Goal: Task Accomplishment & Management: Use online tool/utility

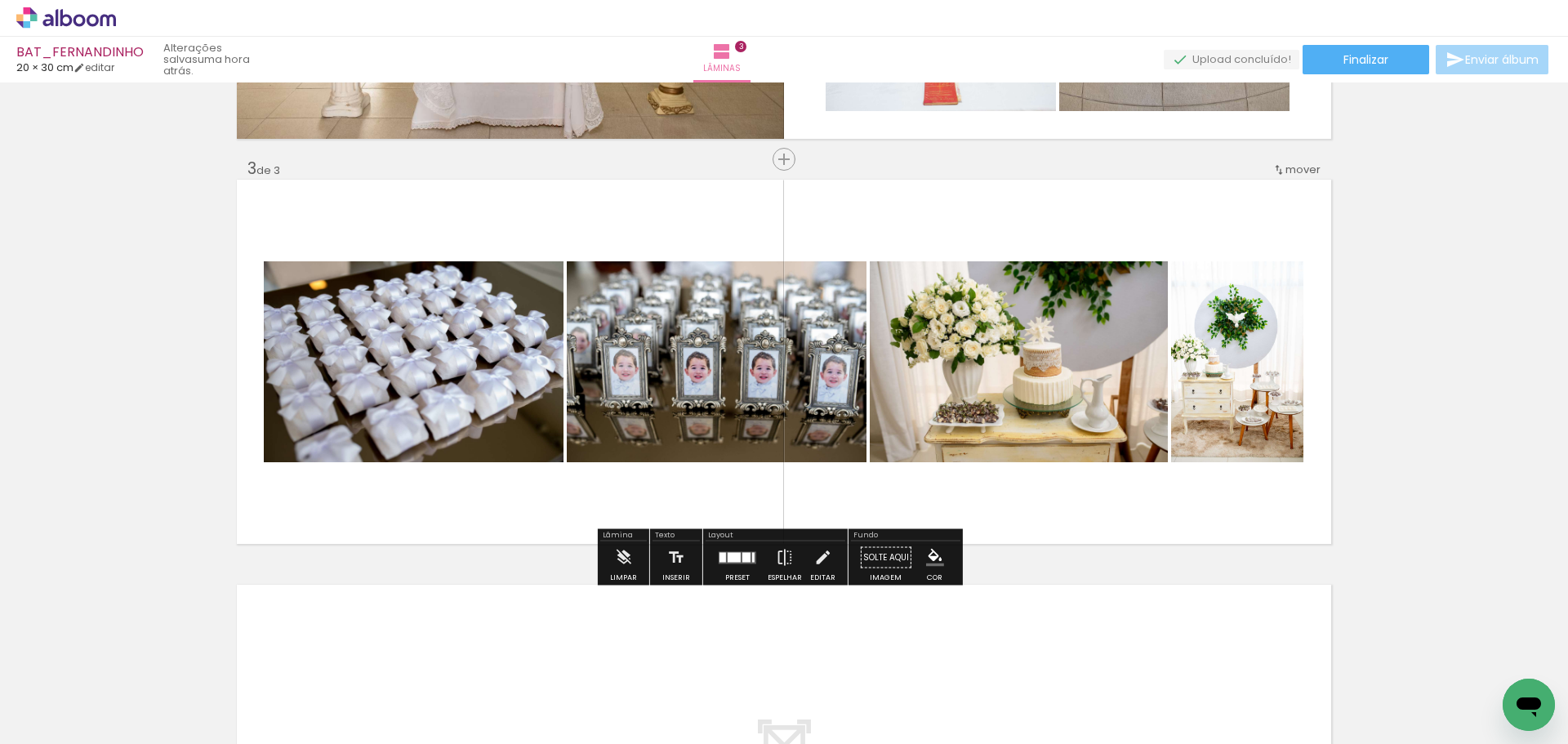
click at [743, 553] on div at bounding box center [746, 556] width 8 height 10
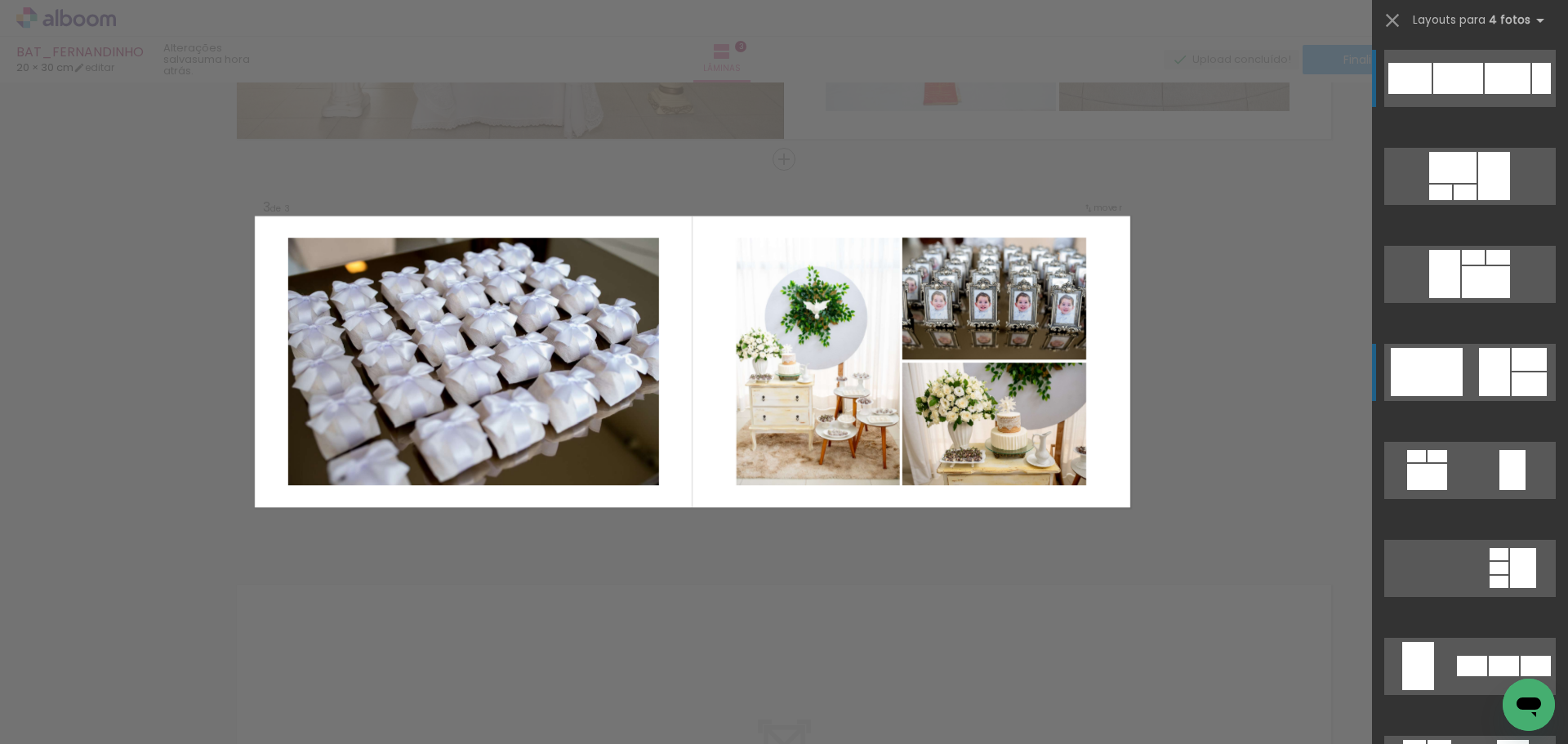
click at [1409, 375] on div at bounding box center [1427, 372] width 72 height 48
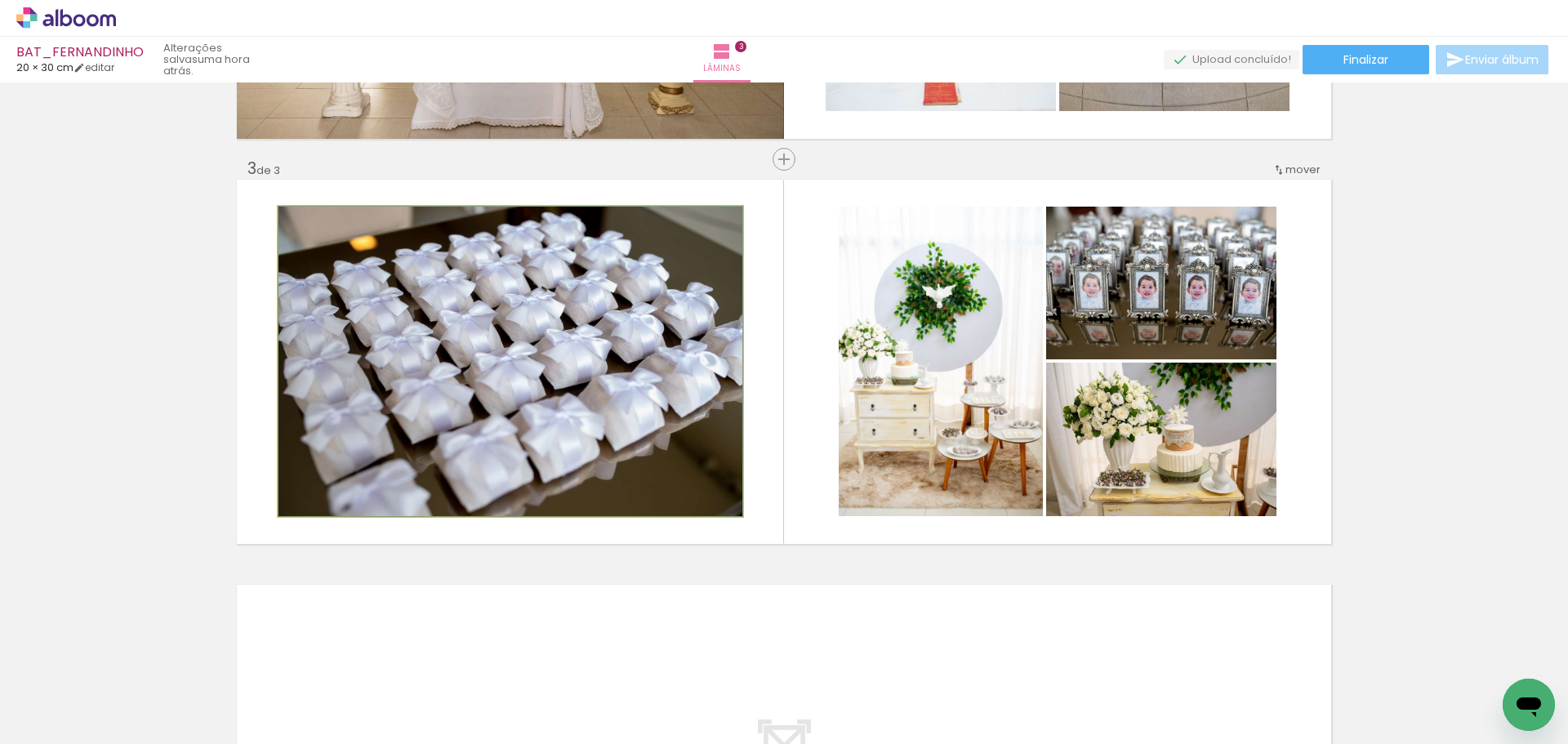
click at [575, 337] on quentale-photo at bounding box center [510, 361] width 464 height 310
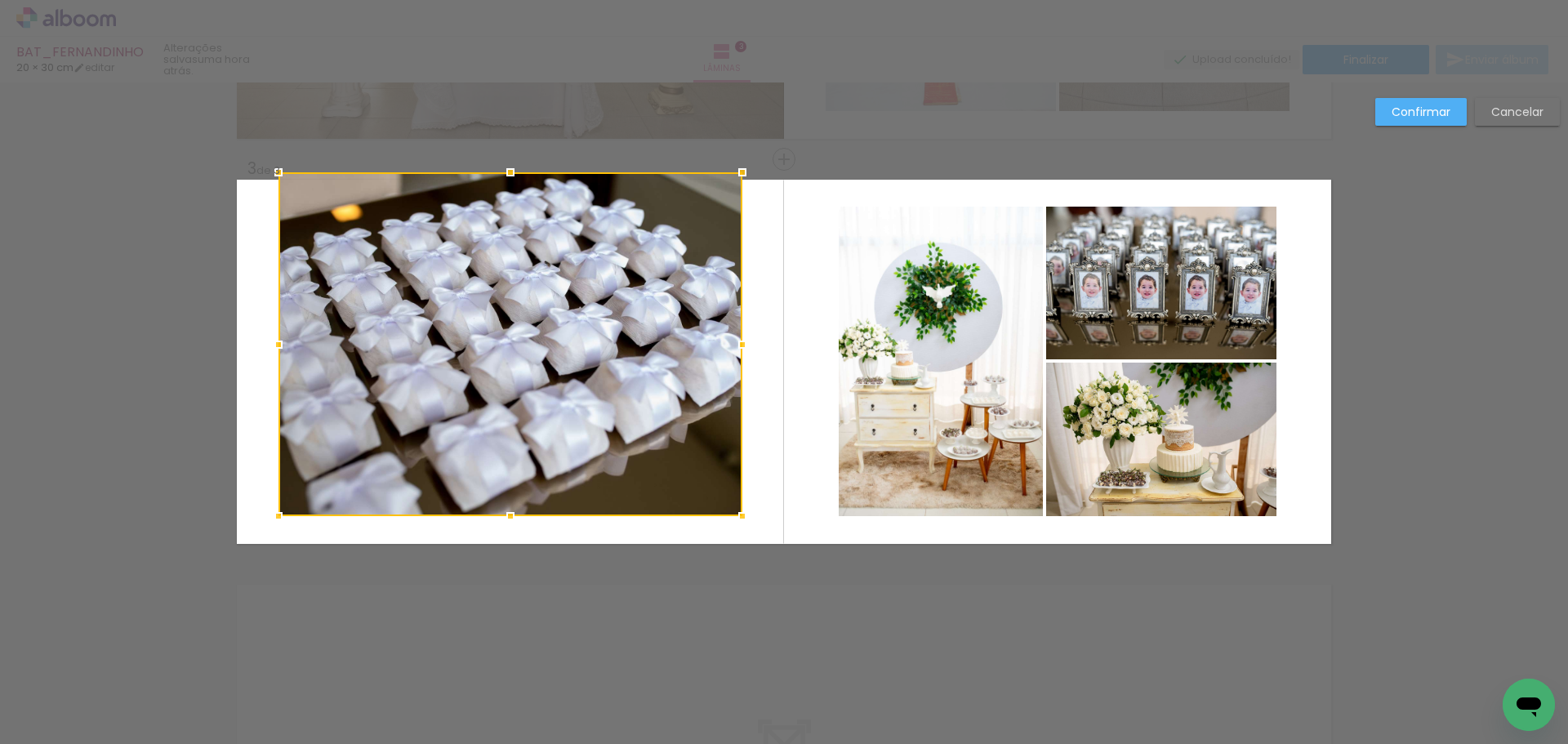
drag, startPoint x: 504, startPoint y: 195, endPoint x: 540, endPoint y: 289, distance: 100.7
click at [504, 168] on div at bounding box center [511, 172] width 33 height 33
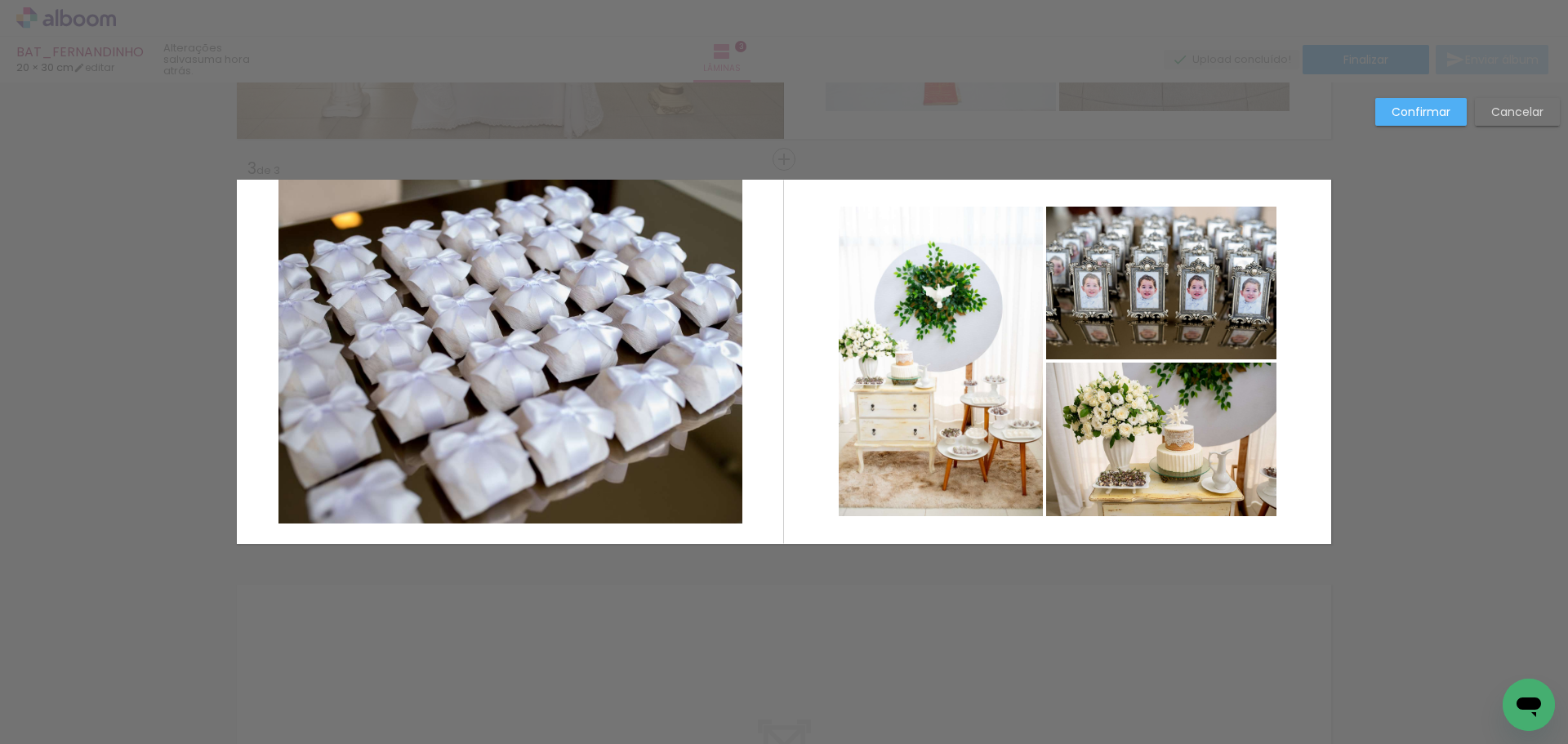
click at [612, 324] on quentale-photo at bounding box center [510, 351] width 464 height 344
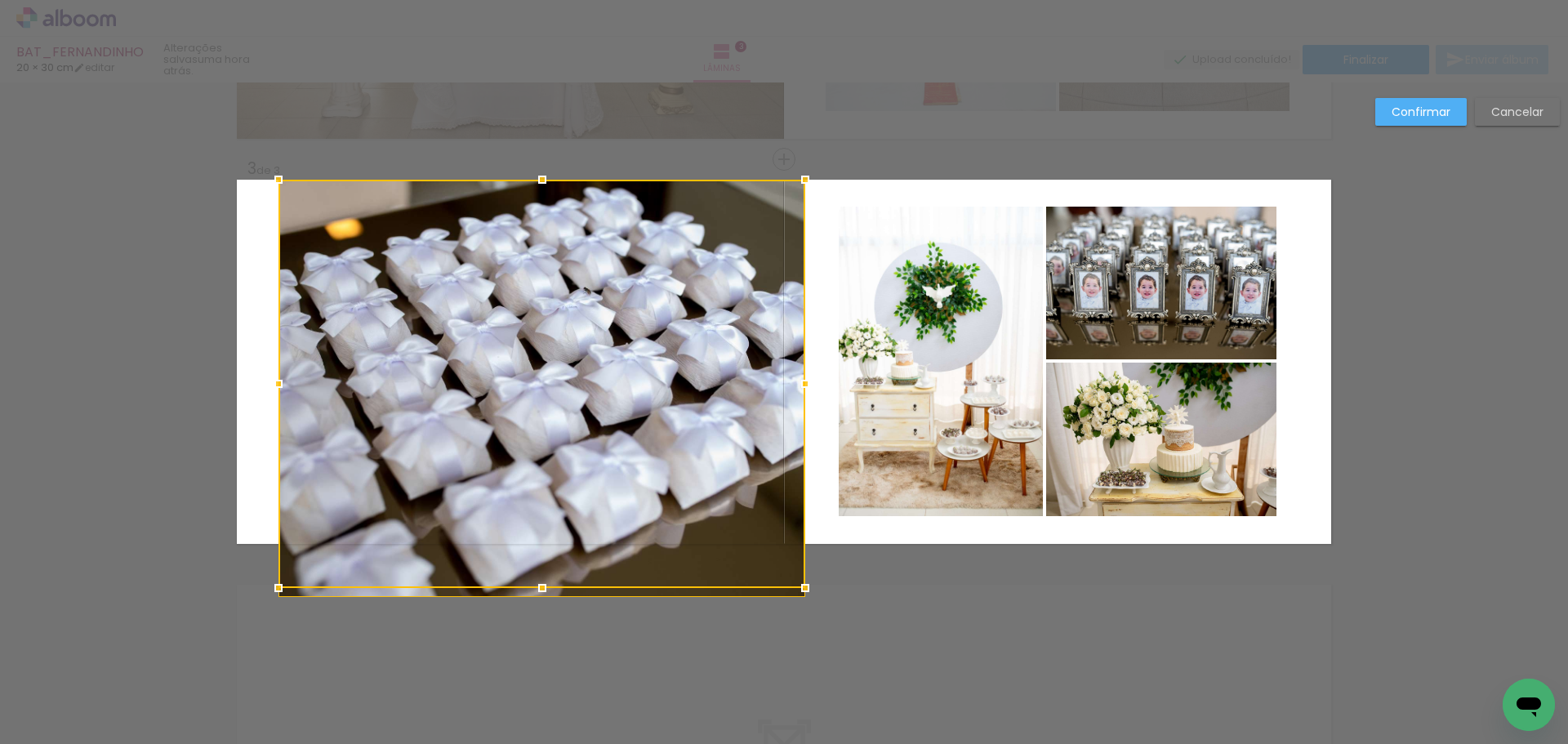
drag, startPoint x: 738, startPoint y: 353, endPoint x: 818, endPoint y: 430, distance: 111.0
click at [818, 430] on album-spread "3 de 3" at bounding box center [784, 361] width 1094 height 364
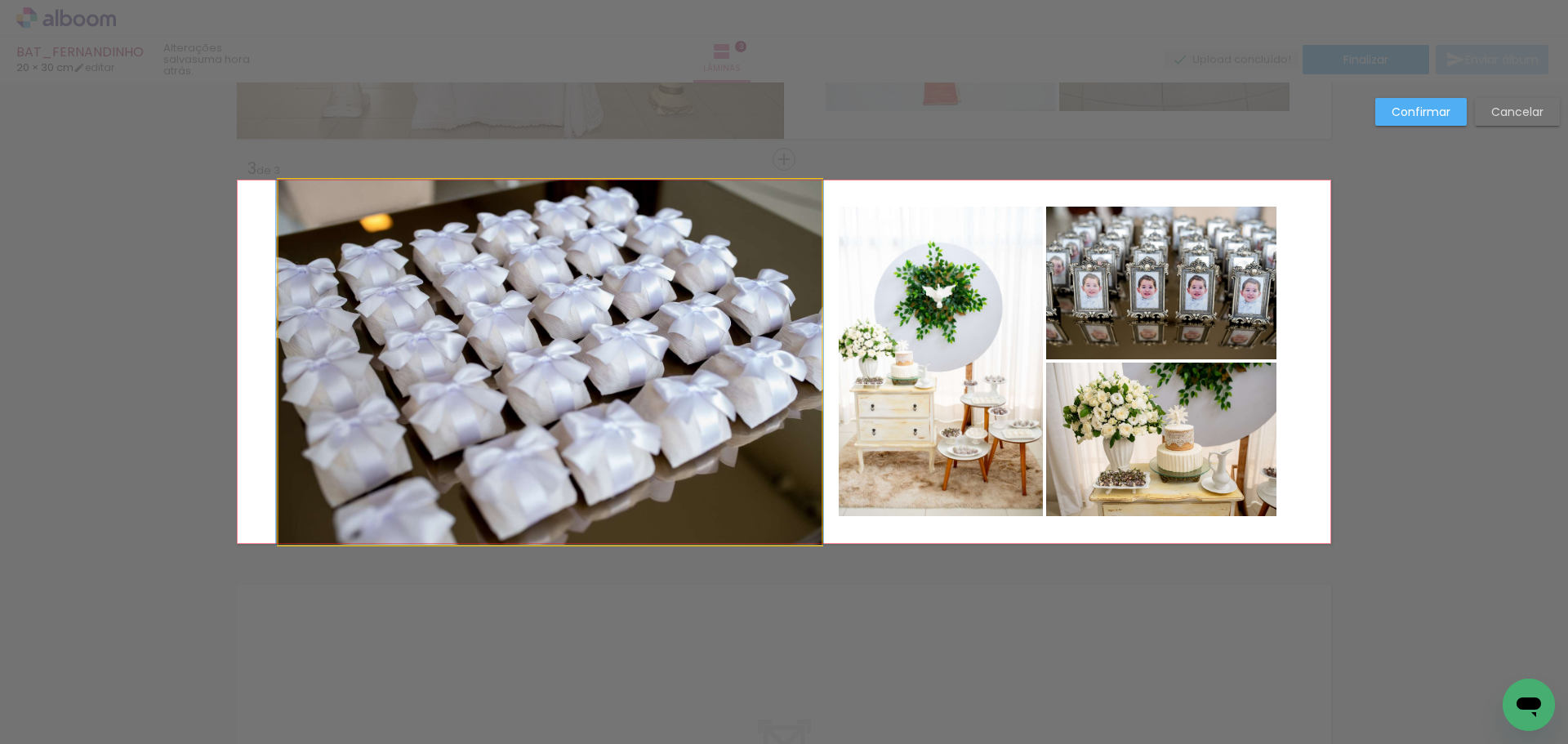
click at [744, 414] on quentale-photo at bounding box center [550, 361] width 543 height 365
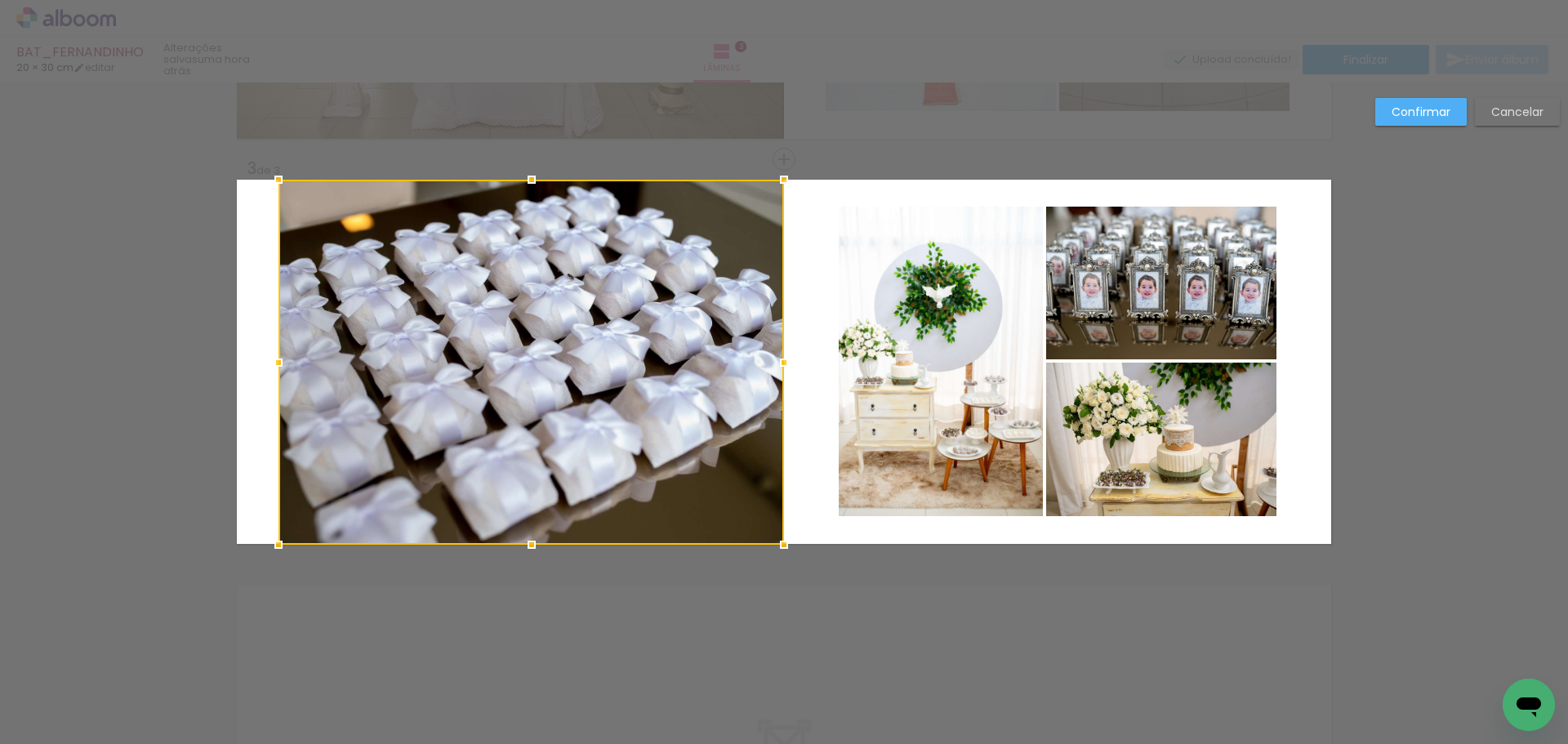
drag, startPoint x: 810, startPoint y: 366, endPoint x: 772, endPoint y: 370, distance: 38.2
click at [772, 370] on div at bounding box center [784, 363] width 33 height 33
click at [358, 358] on div at bounding box center [531, 361] width 506 height 365
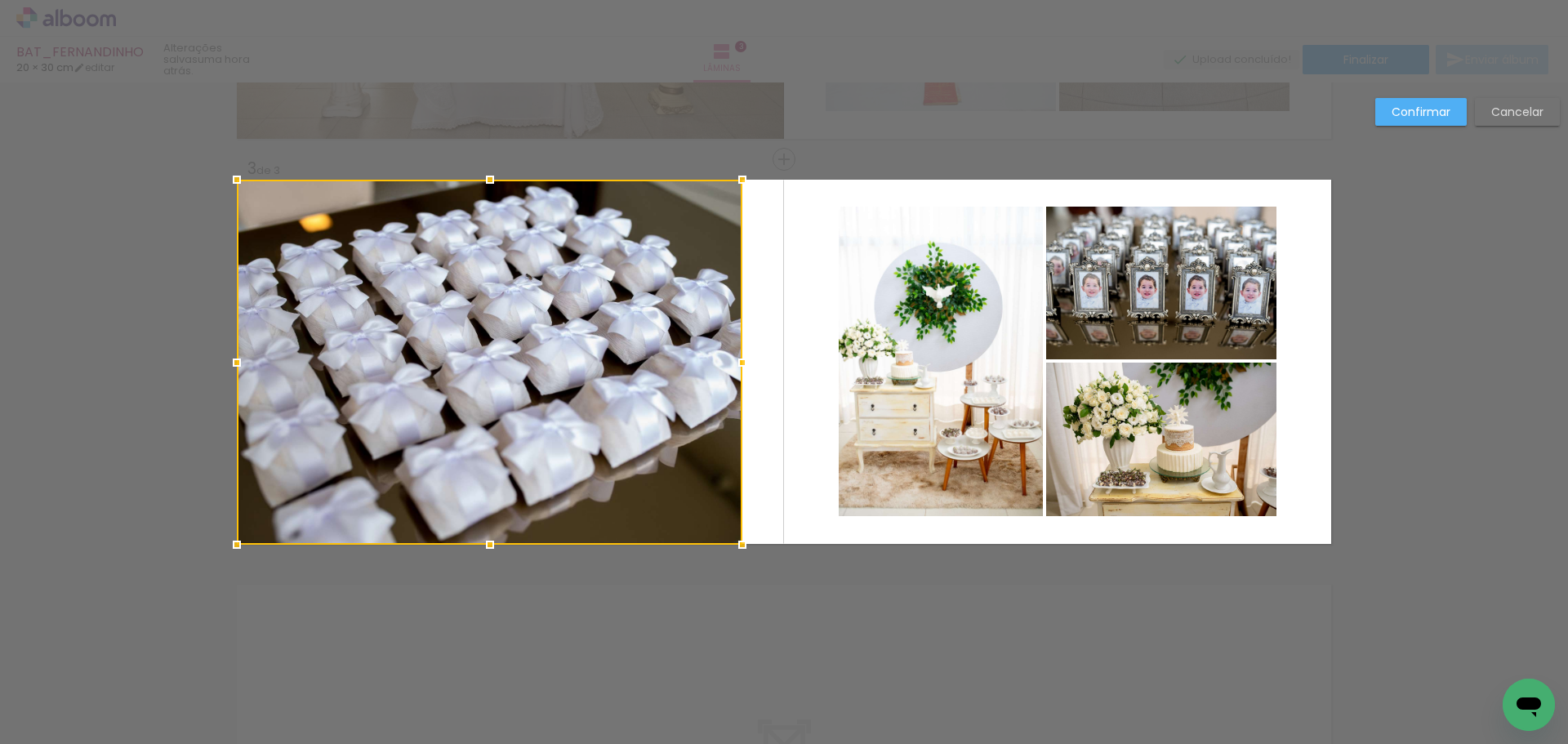
drag, startPoint x: 430, startPoint y: 364, endPoint x: 602, endPoint y: 371, distance: 172.1
click at [362, 365] on div at bounding box center [489, 361] width 506 height 365
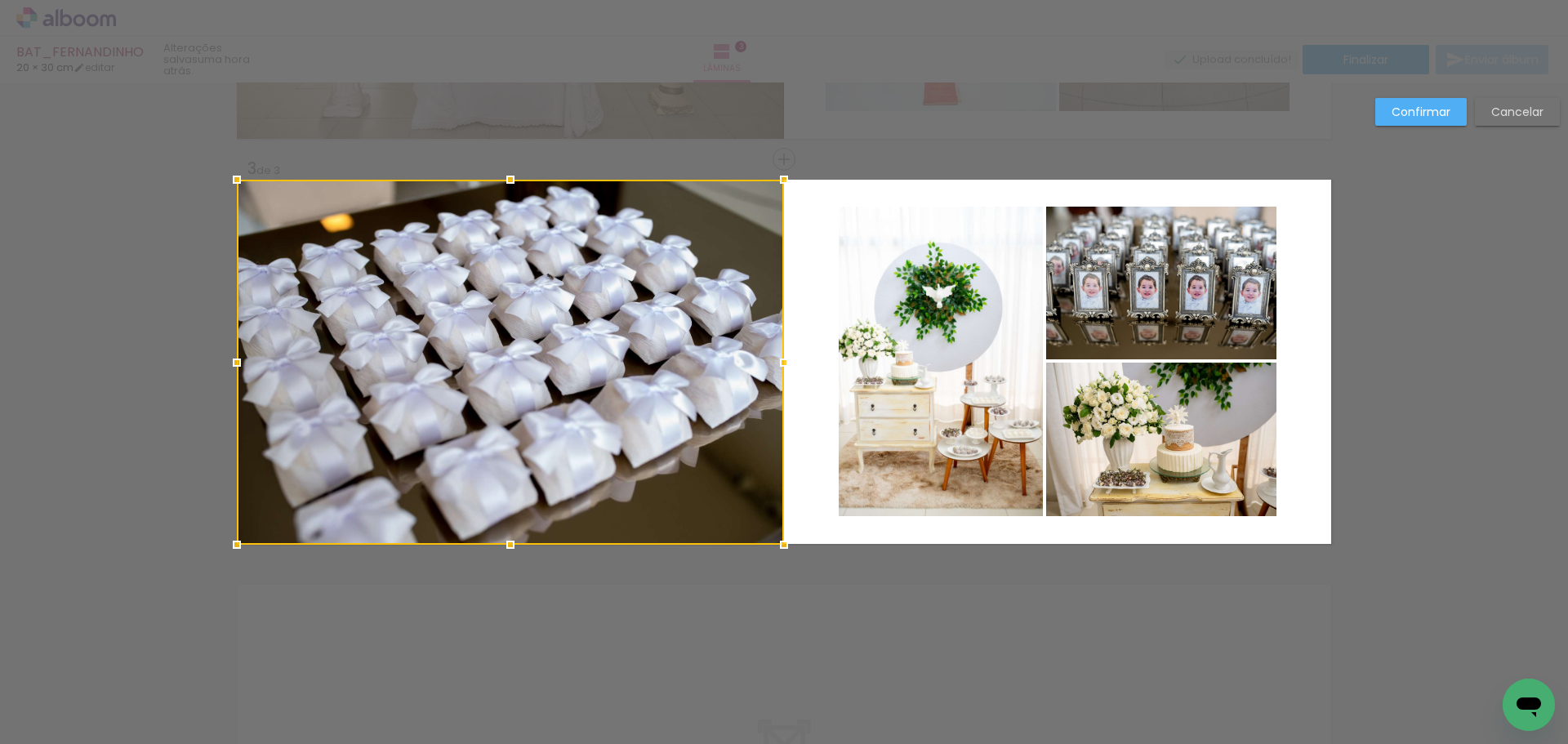
drag, startPoint x: 733, startPoint y: 365, endPoint x: 802, endPoint y: 377, distance: 70.0
click at [802, 377] on album-spread "3 de 3" at bounding box center [784, 361] width 1094 height 364
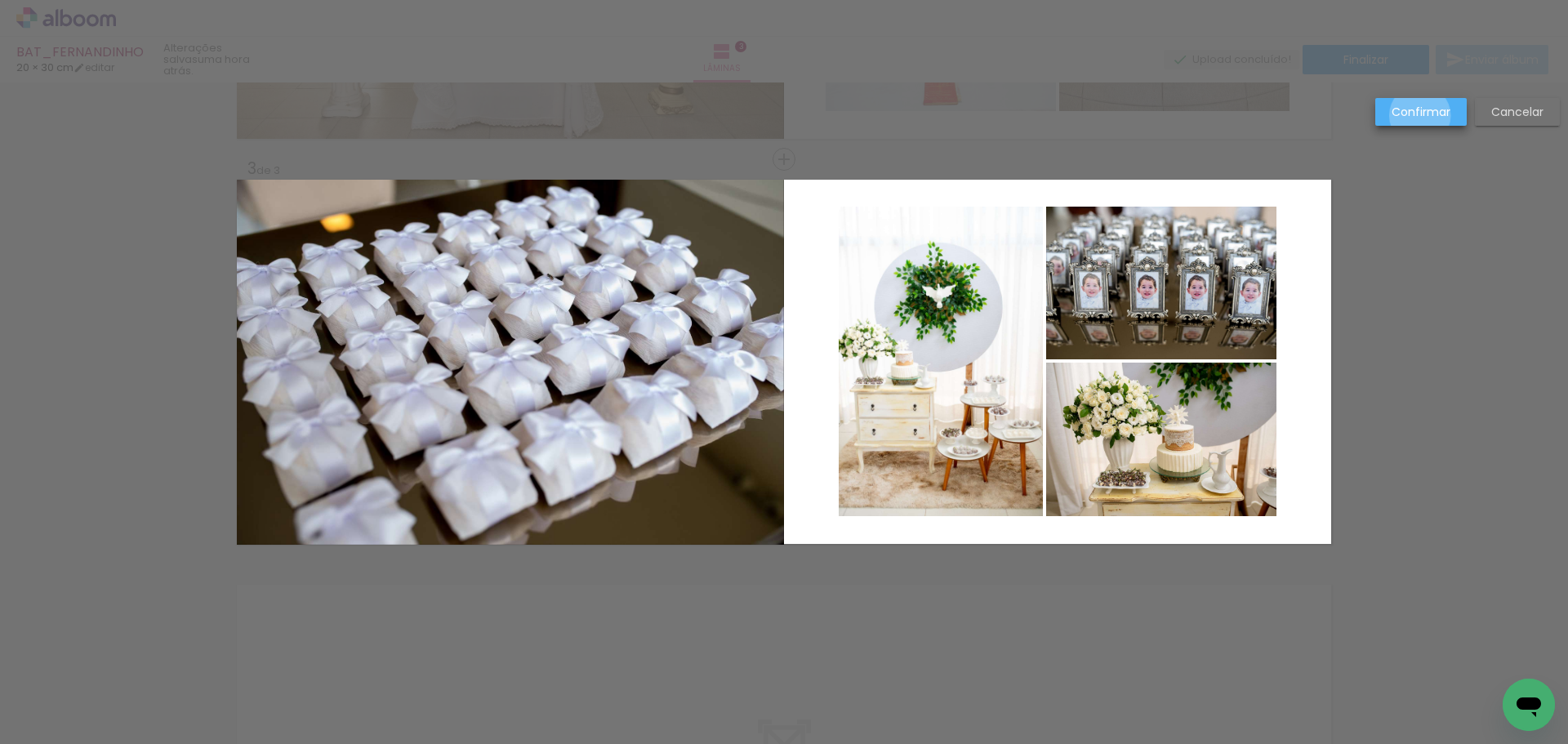
click at [0, 0] on slot "Confirmar" at bounding box center [0, 0] width 0 height 0
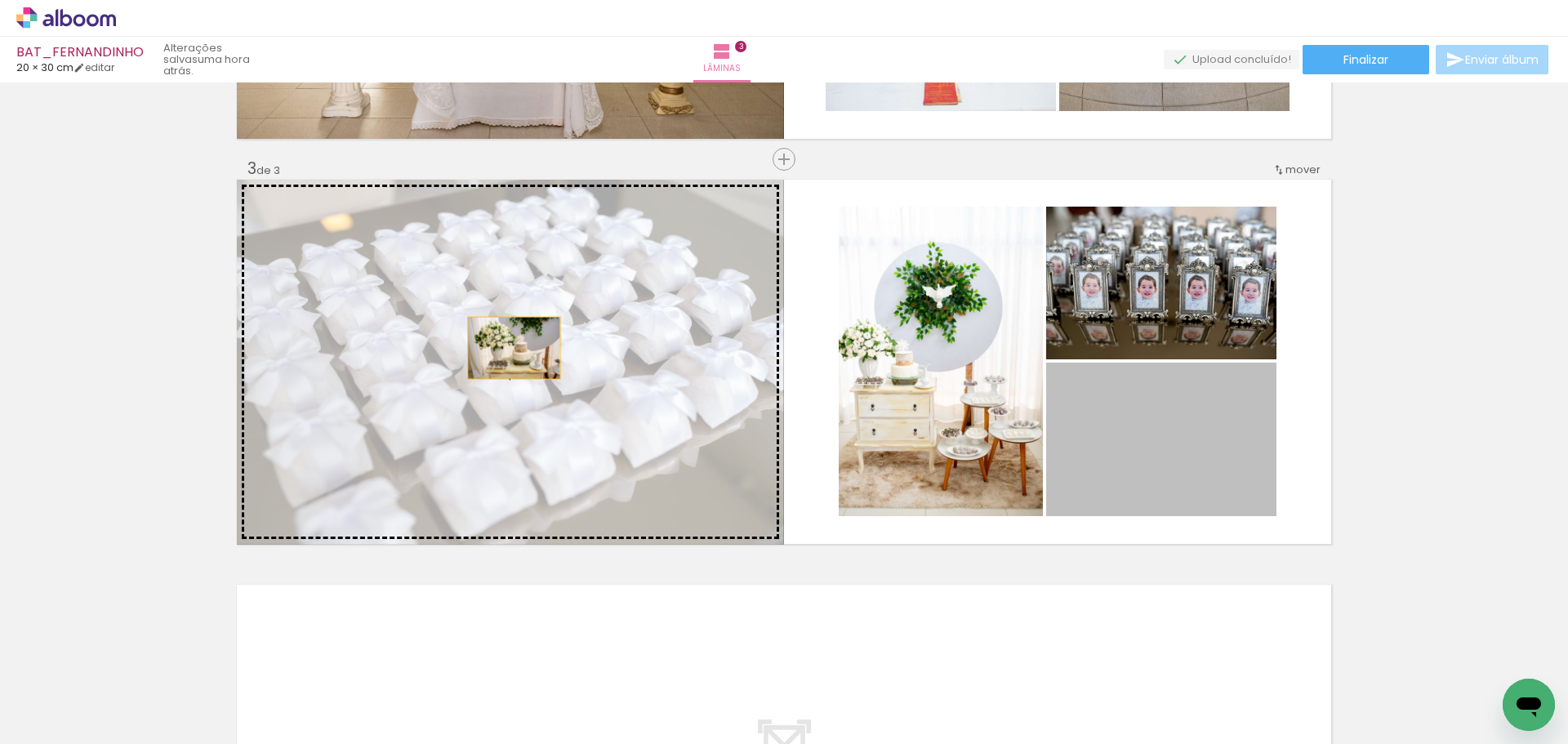
drag, startPoint x: 1190, startPoint y: 436, endPoint x: 508, endPoint y: 348, distance: 687.7
click at [0, 0] on slot at bounding box center [0, 0] width 0 height 0
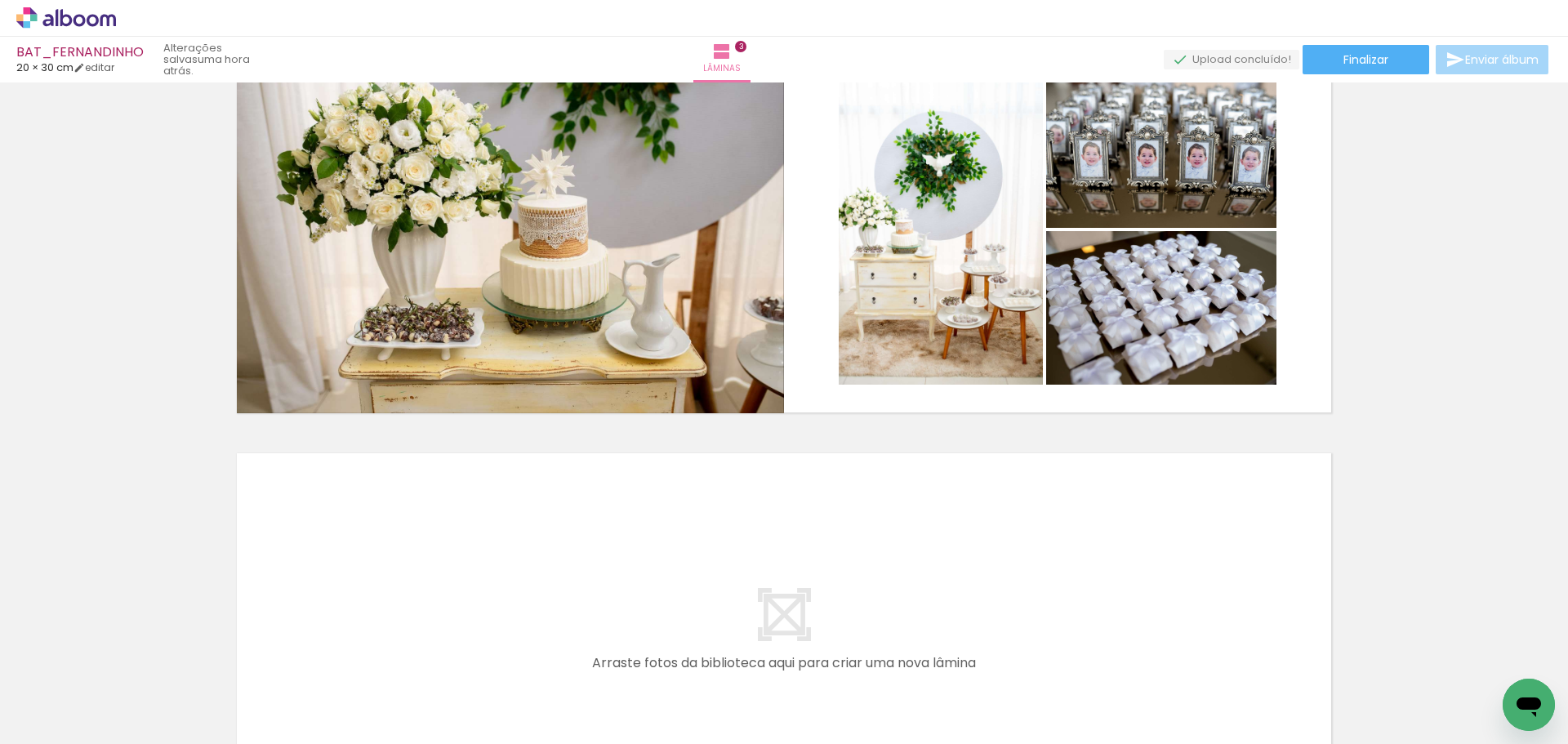
scroll to position [879, 0]
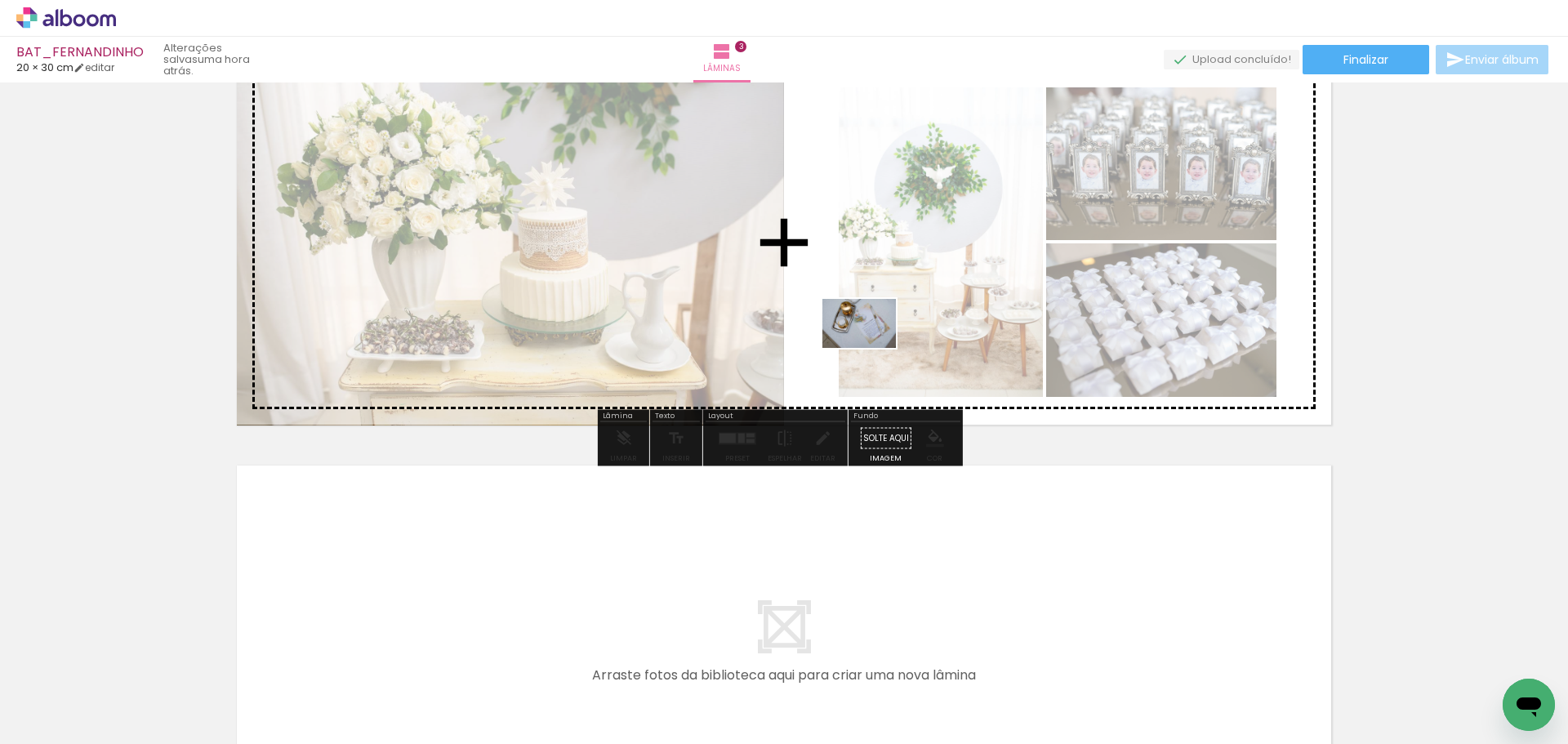
drag, startPoint x: 717, startPoint y: 689, endPoint x: 871, endPoint y: 348, distance: 374.2
click at [871, 348] on quentale-workspace at bounding box center [784, 372] width 1568 height 744
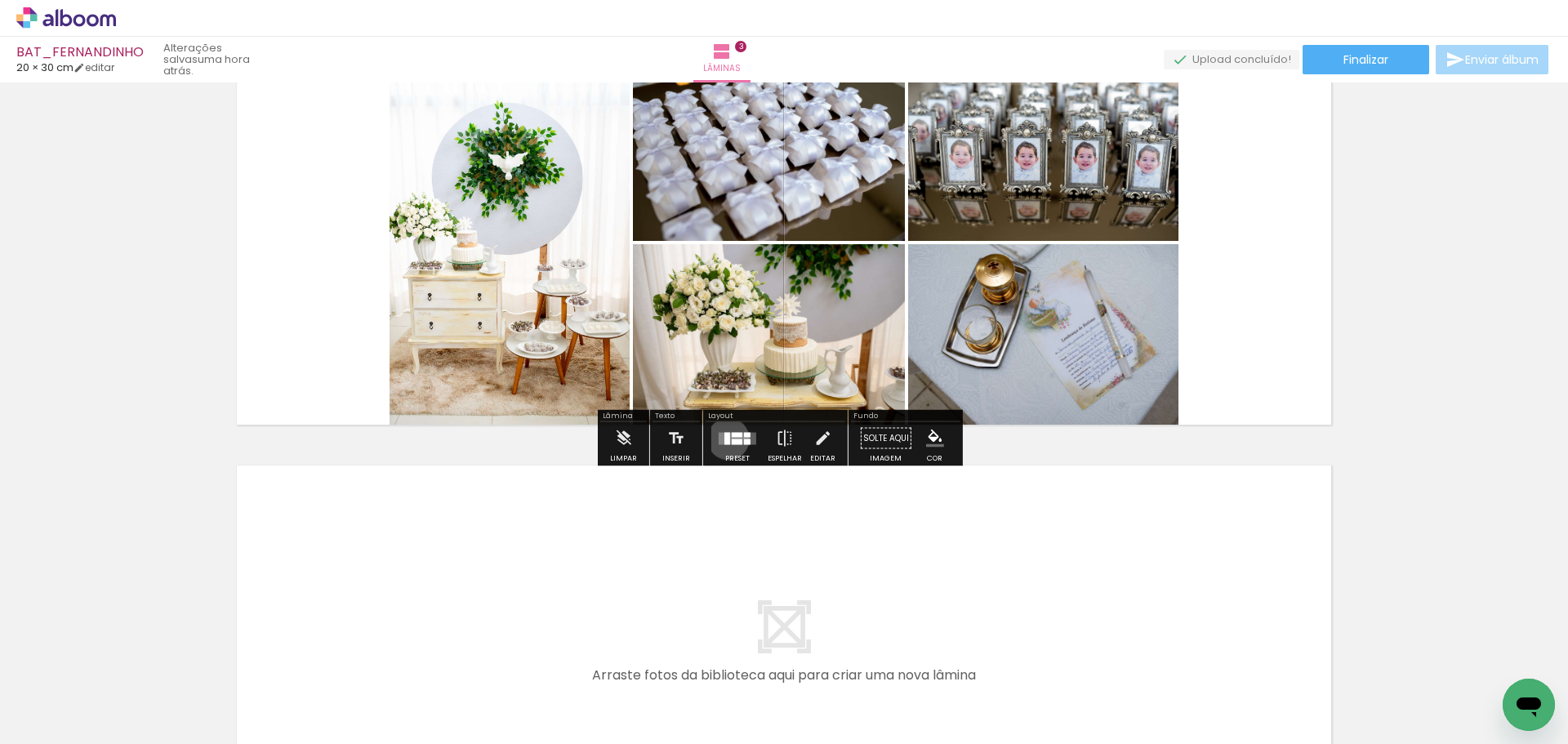
click at [724, 439] on div at bounding box center [727, 438] width 6 height 12
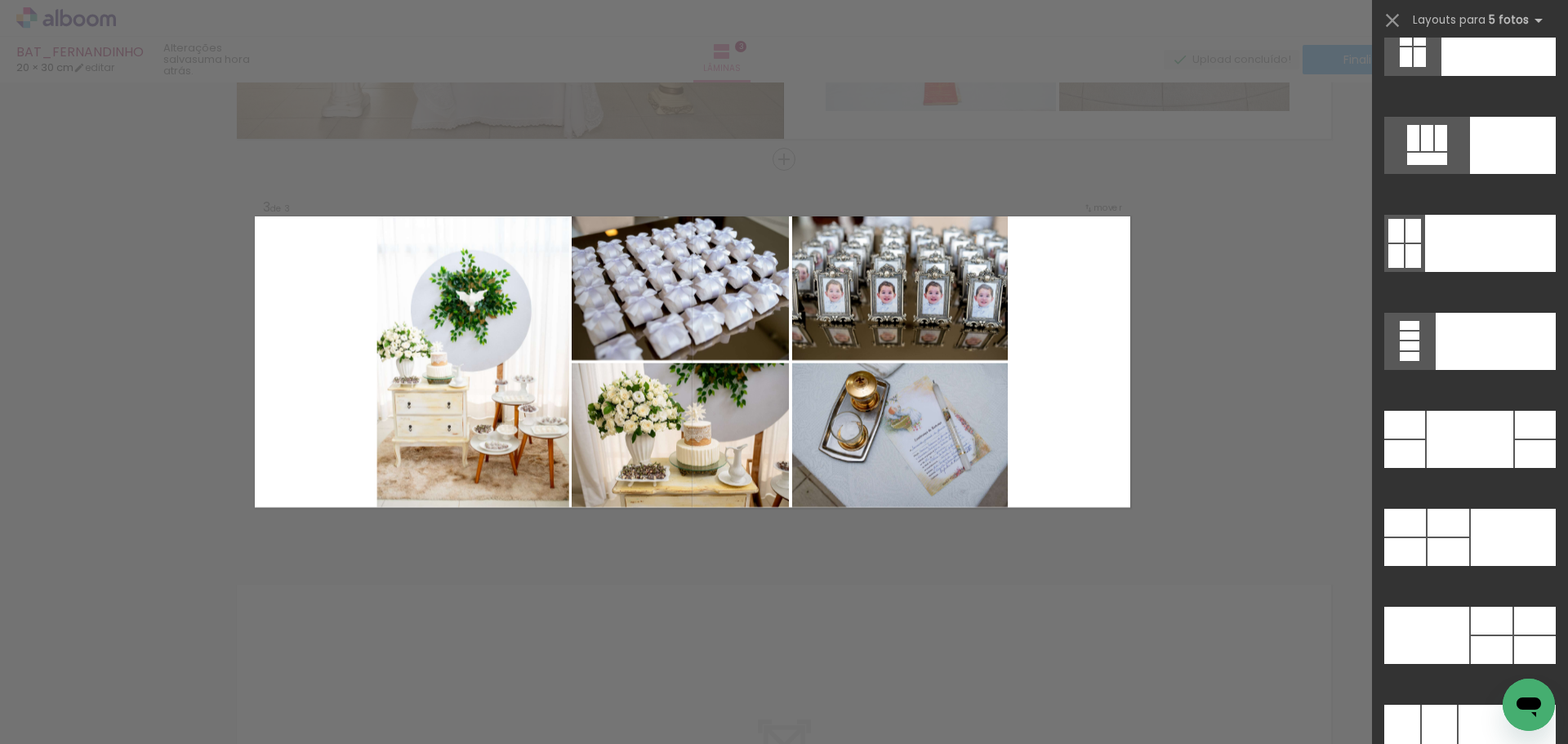
scroll to position [42676, 0]
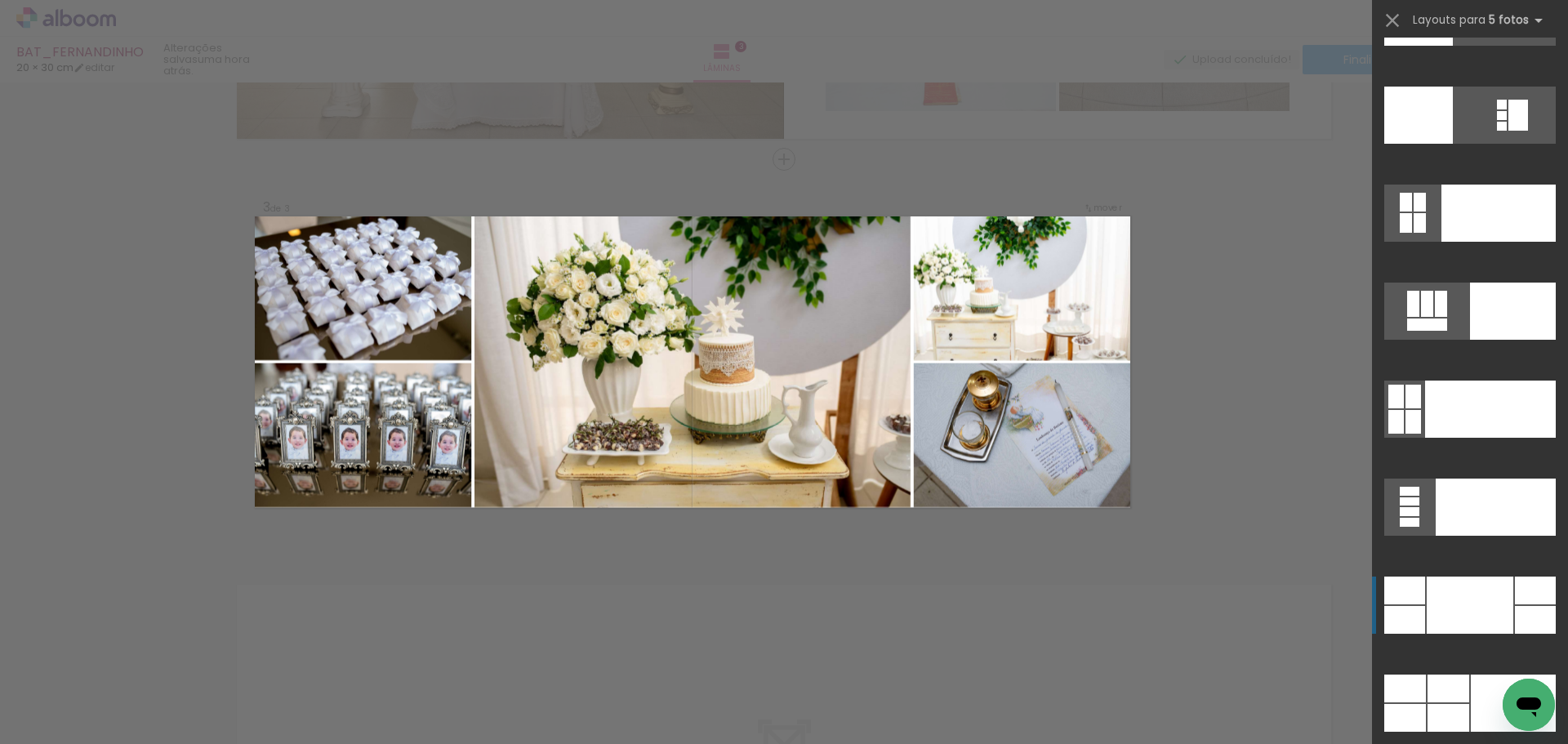
click at [1464, 608] on div at bounding box center [1470, 605] width 86 height 57
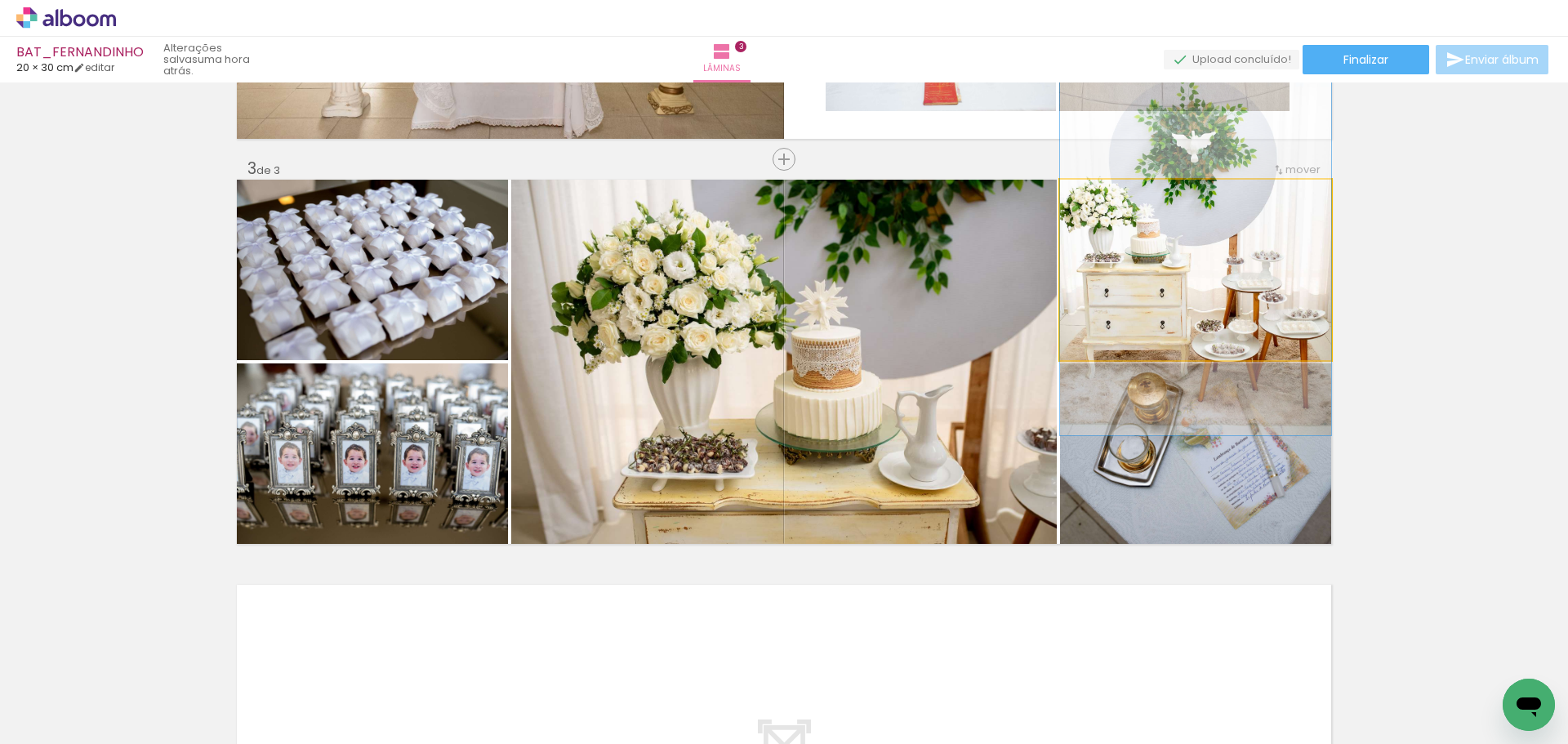
drag, startPoint x: 1114, startPoint y: 301, endPoint x: 1115, endPoint y: 263, distance: 38.0
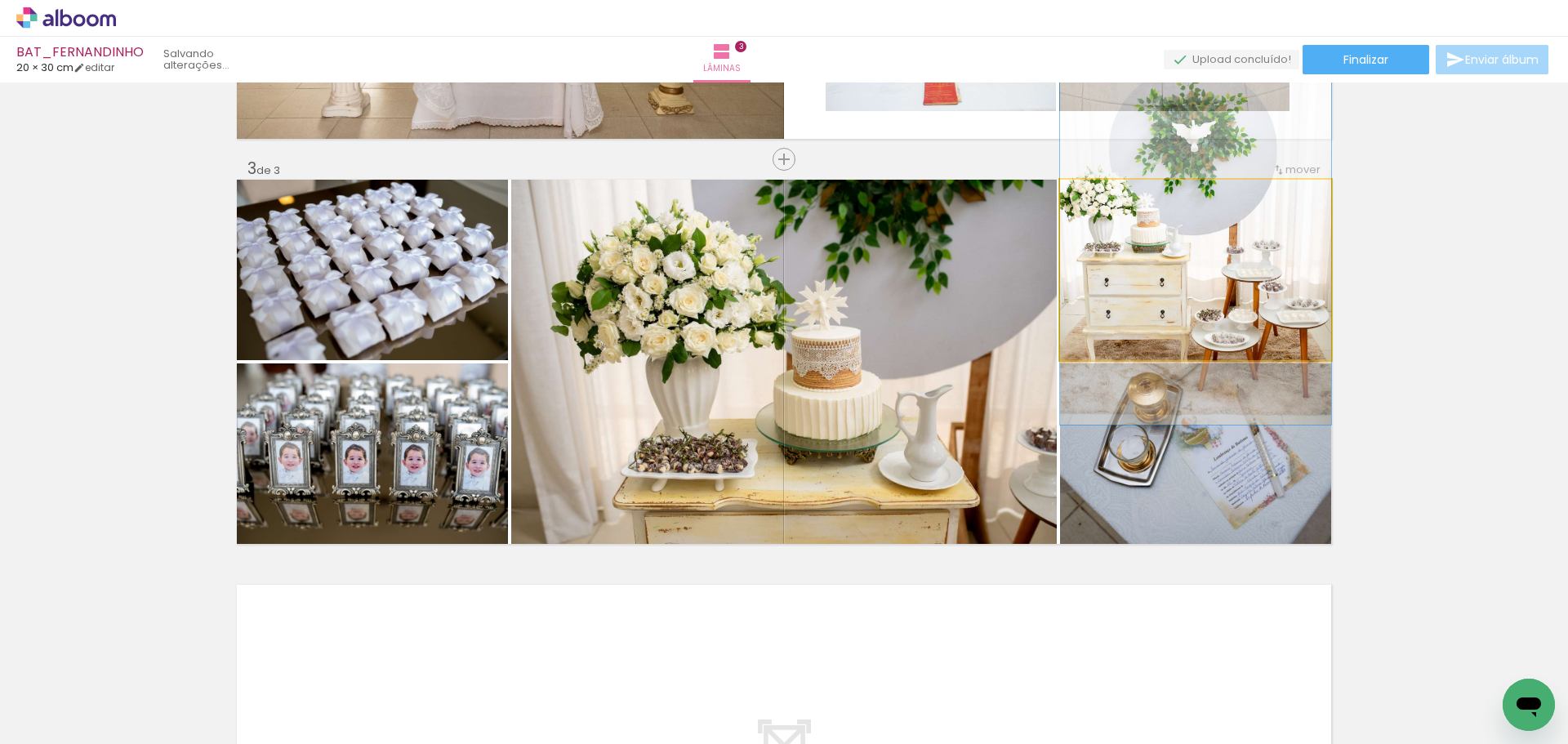
drag, startPoint x: 1111, startPoint y: 297, endPoint x: 1111, endPoint y: 287, distance: 10.0
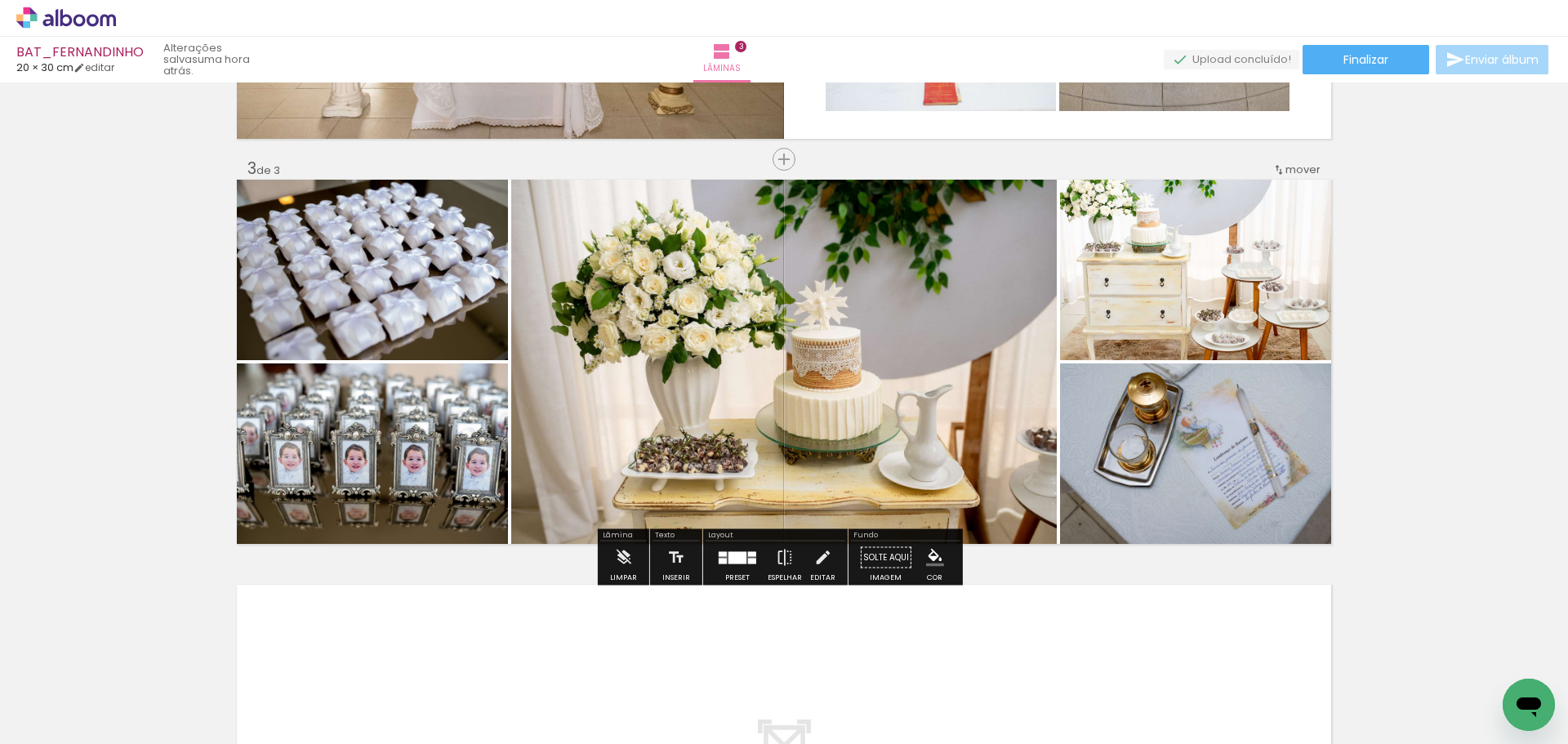
click at [739, 552] on div at bounding box center [737, 557] width 18 height 12
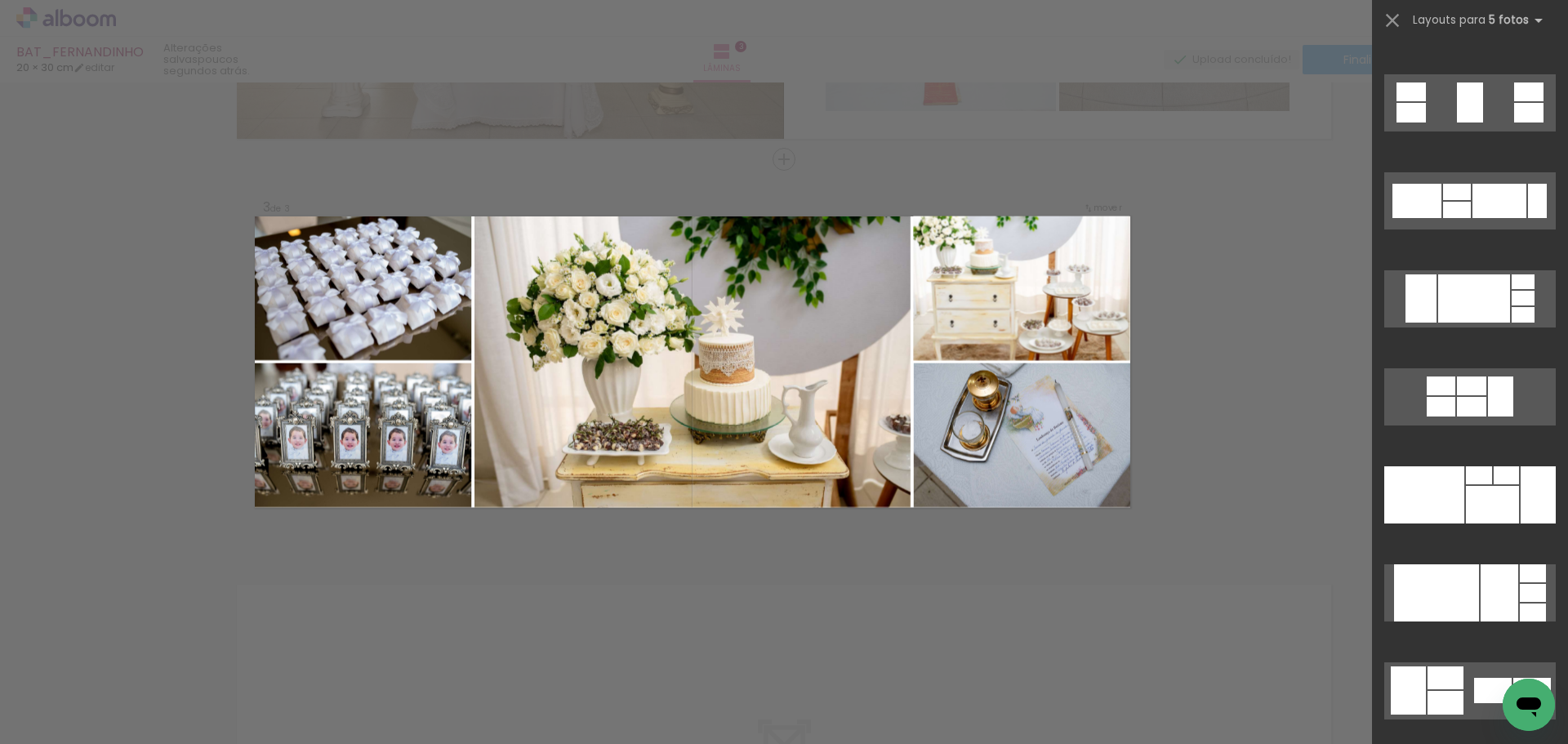
scroll to position [8469, 0]
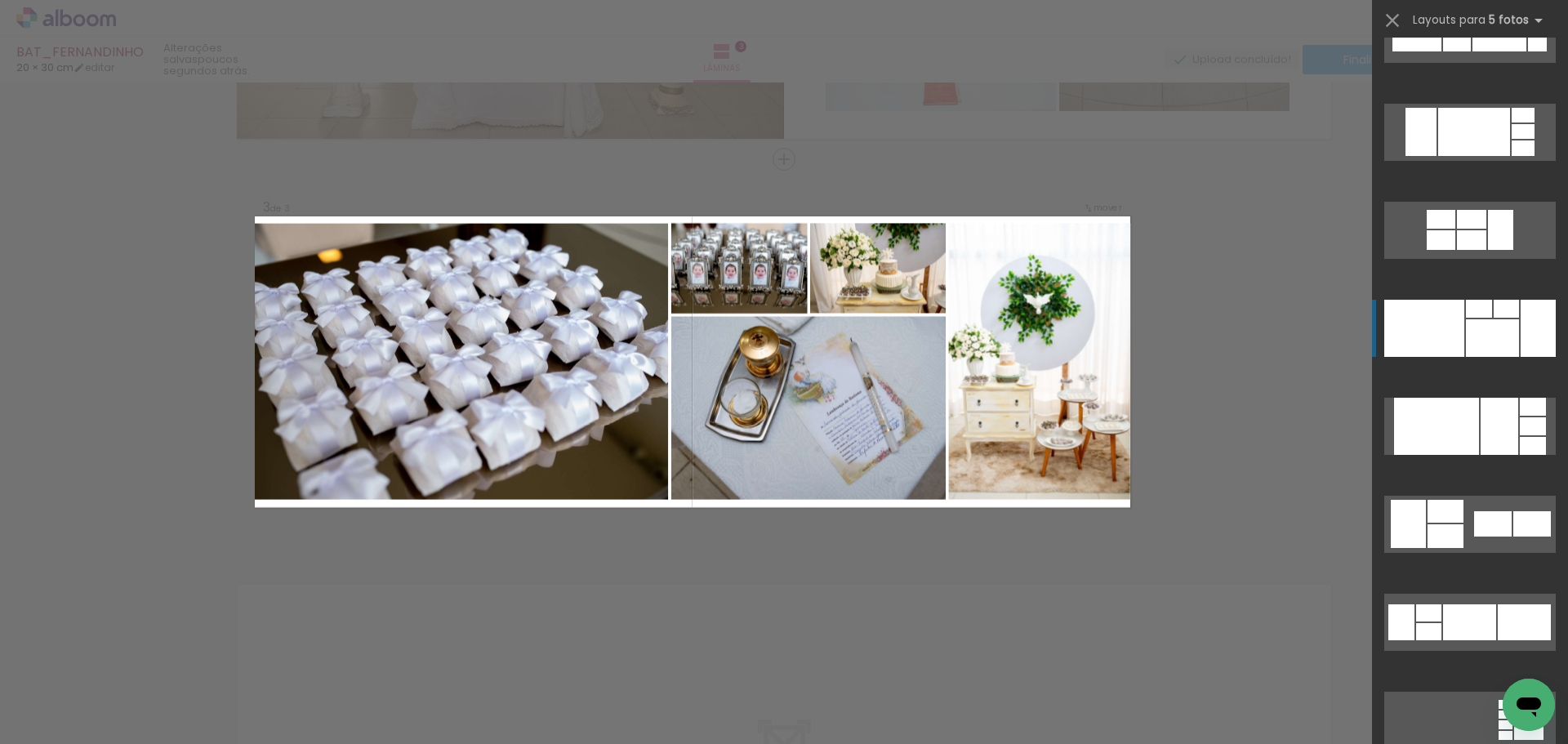
click at [1429, 338] on div at bounding box center [1424, 328] width 80 height 57
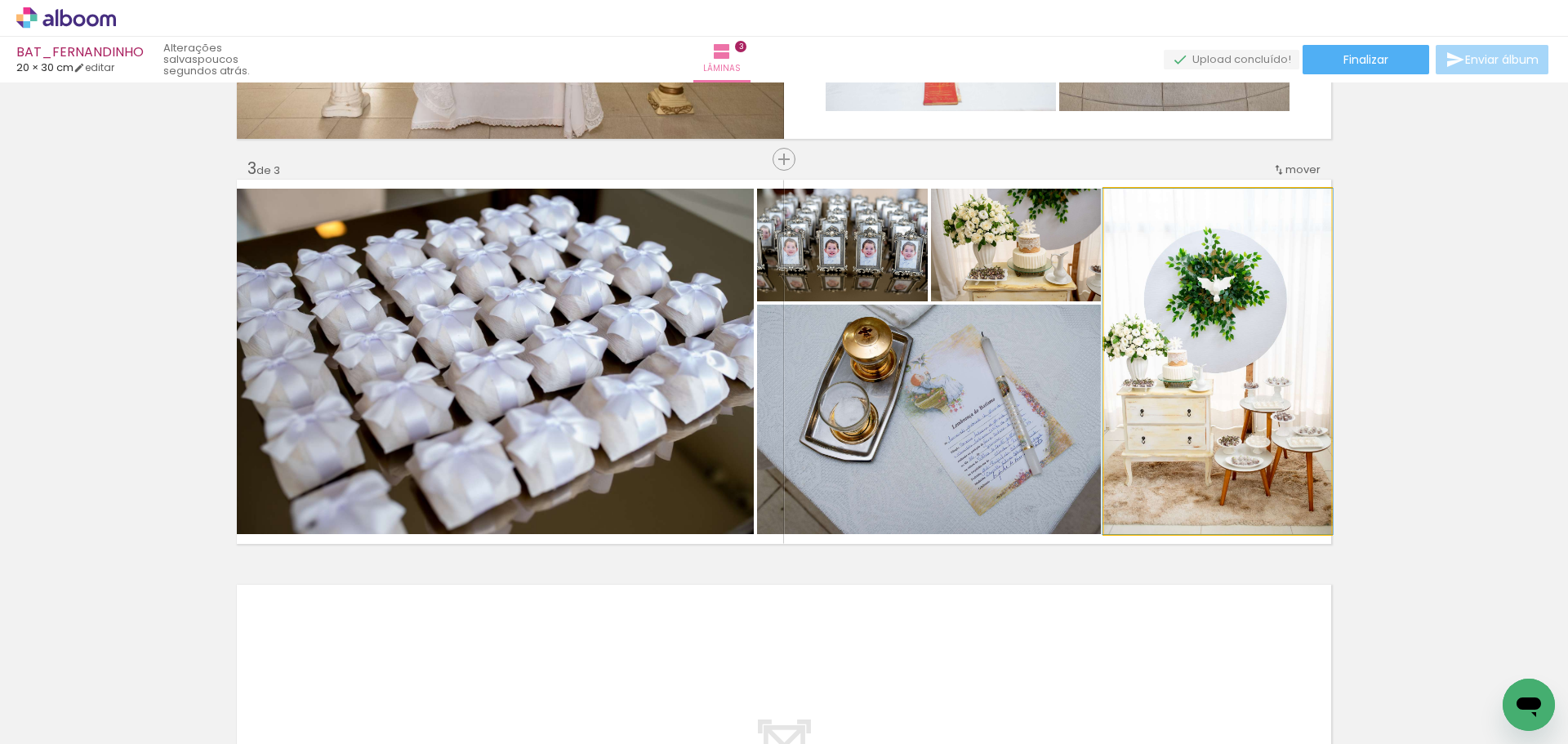
click at [1189, 342] on quentale-photo at bounding box center [1217, 361] width 227 height 345
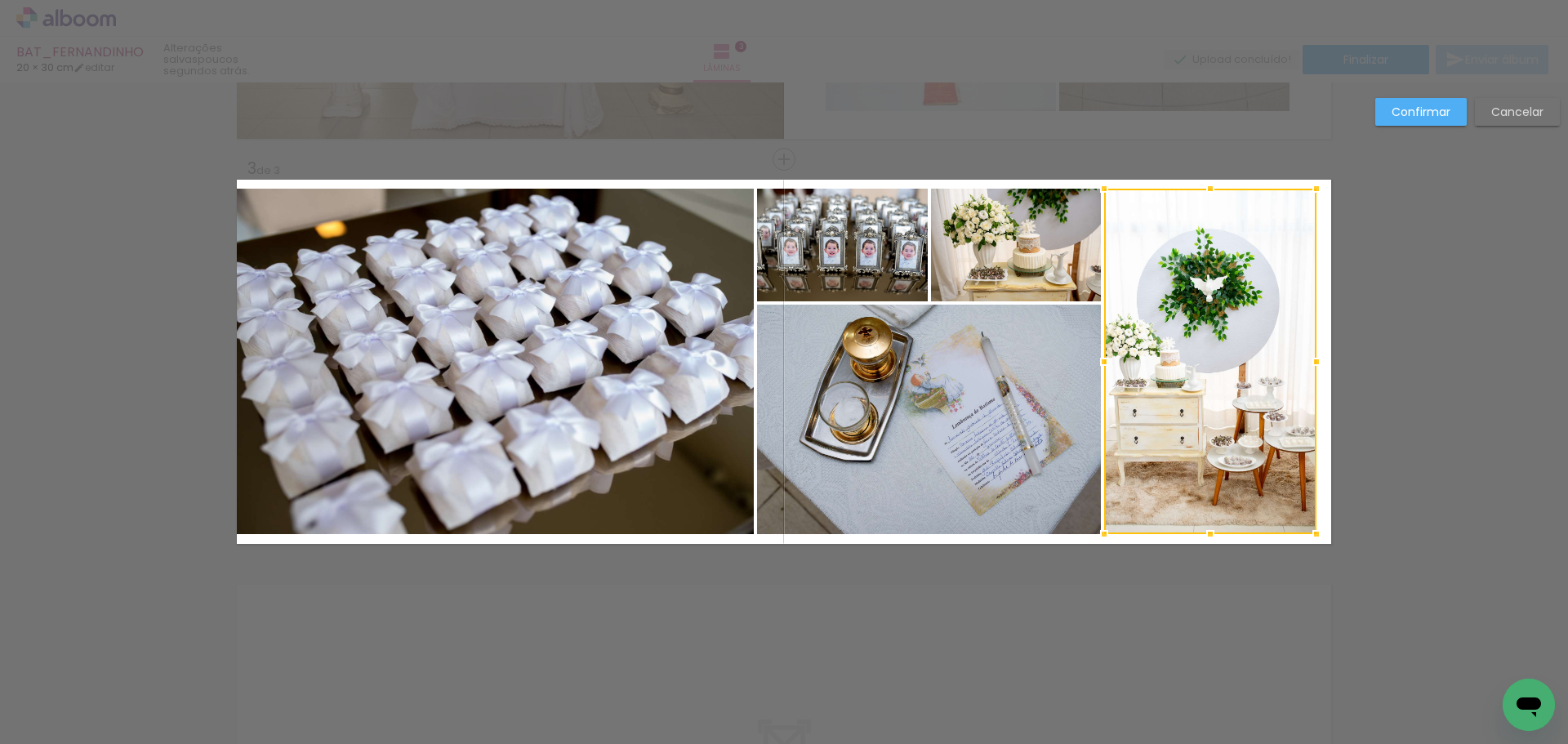
drag, startPoint x: 1331, startPoint y: 367, endPoint x: 1316, endPoint y: 372, distance: 15.8
click at [1316, 372] on div at bounding box center [1317, 362] width 33 height 33
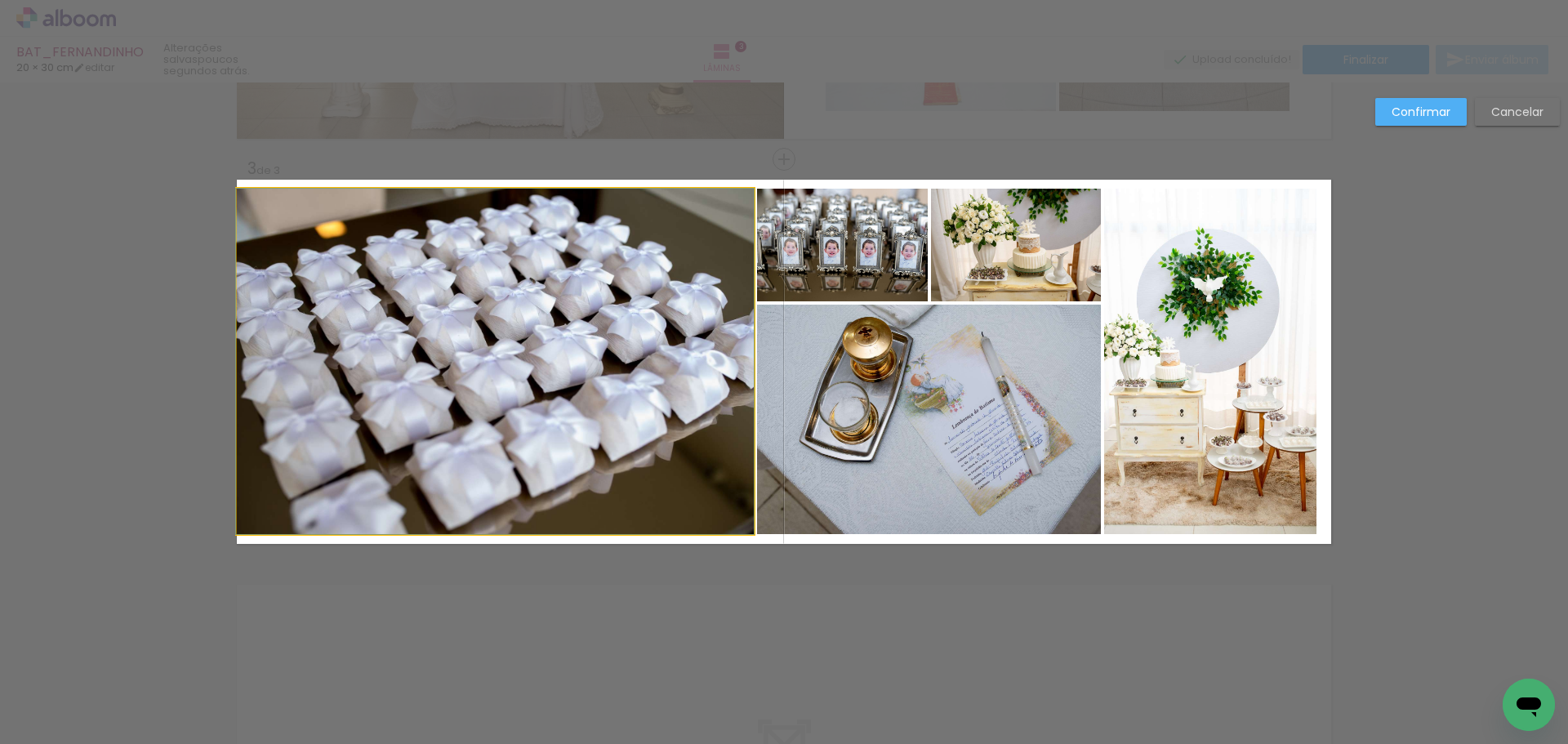
click at [441, 382] on quentale-photo at bounding box center [495, 361] width 517 height 345
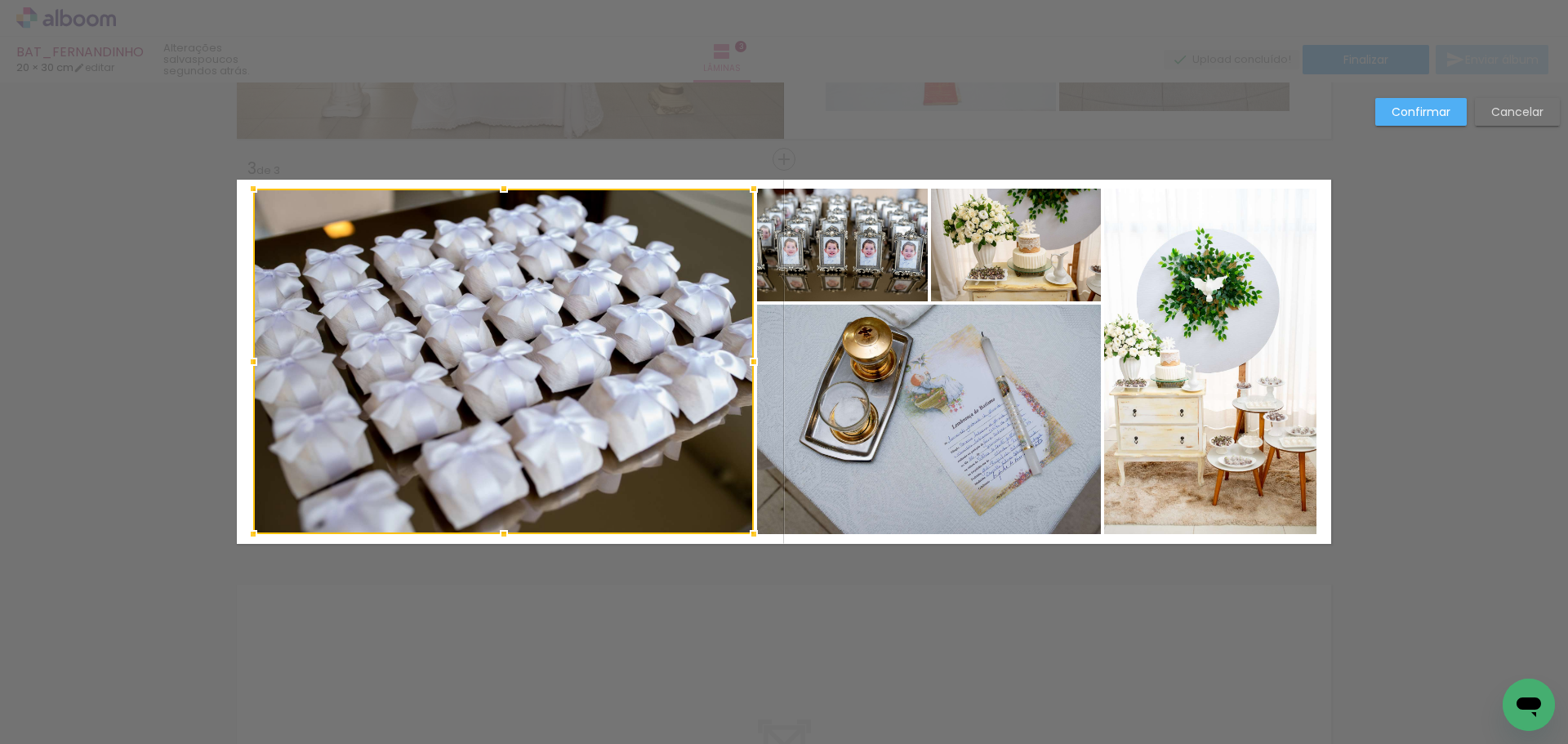
drag, startPoint x: 232, startPoint y: 365, endPoint x: 249, endPoint y: 365, distance: 17.0
click at [249, 365] on div at bounding box center [253, 362] width 33 height 33
click at [0, 0] on slot "Confirmar" at bounding box center [0, 0] width 0 height 0
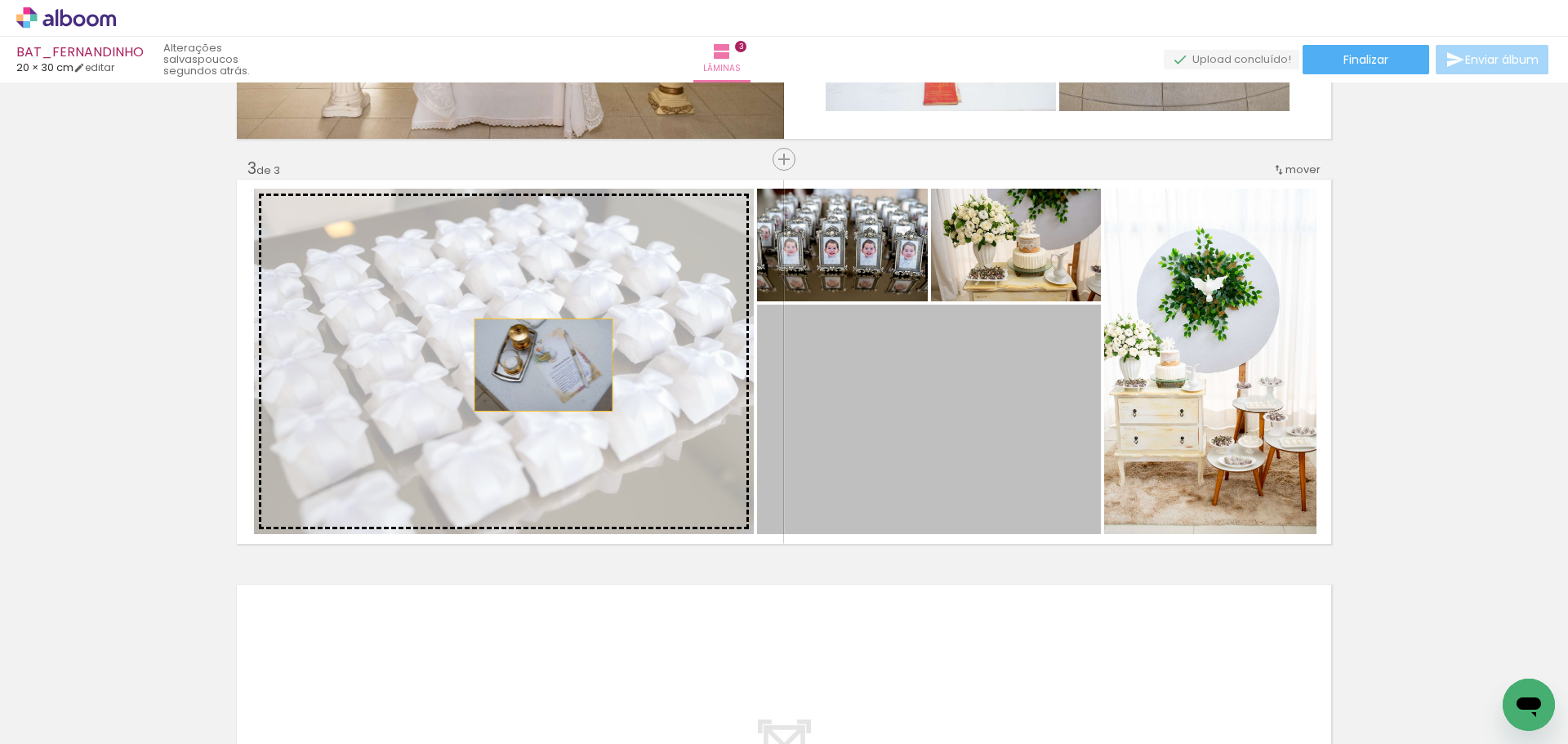
drag, startPoint x: 984, startPoint y: 389, endPoint x: 508, endPoint y: 361, distance: 476.8
click at [0, 0] on slot at bounding box center [0, 0] width 0 height 0
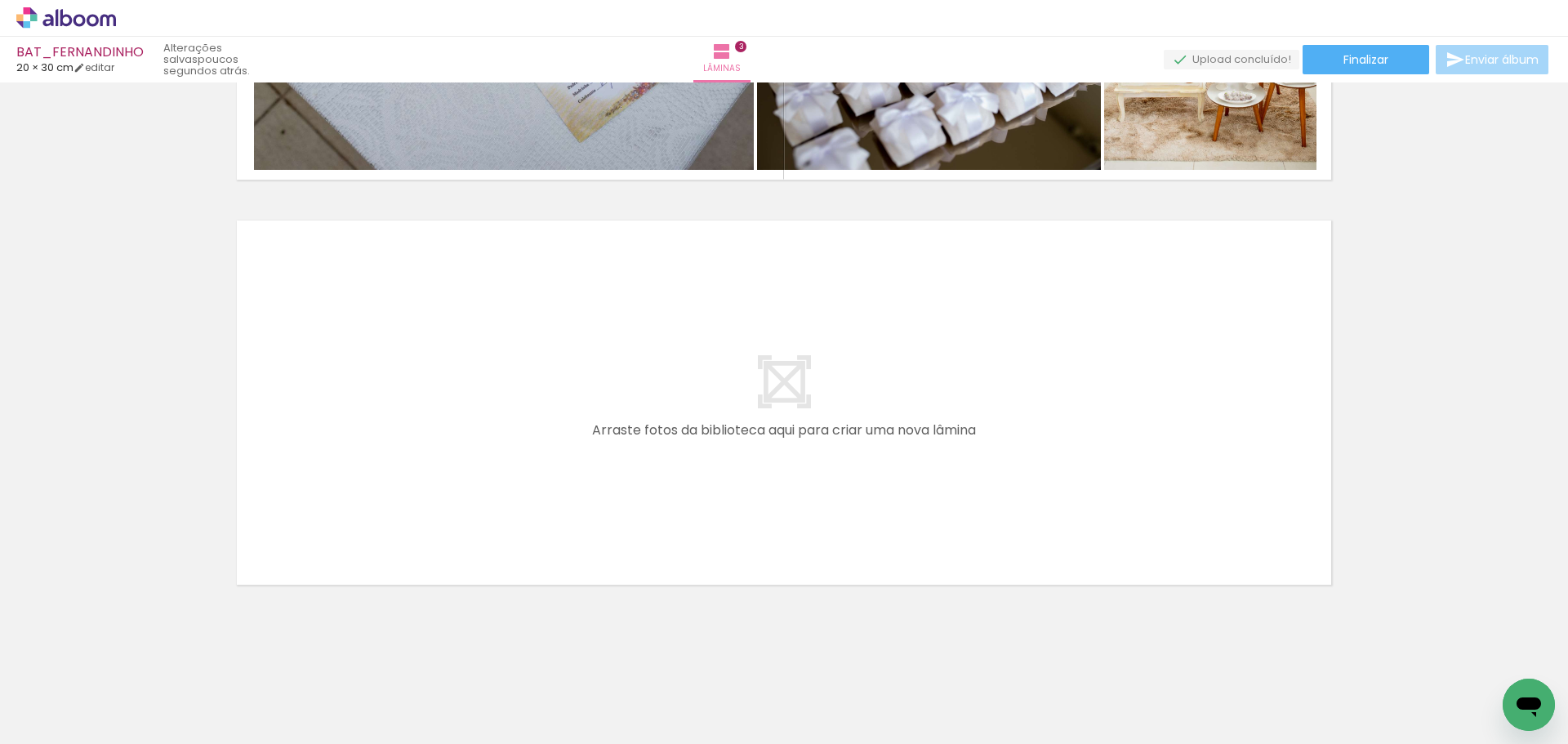
scroll to position [0, 0]
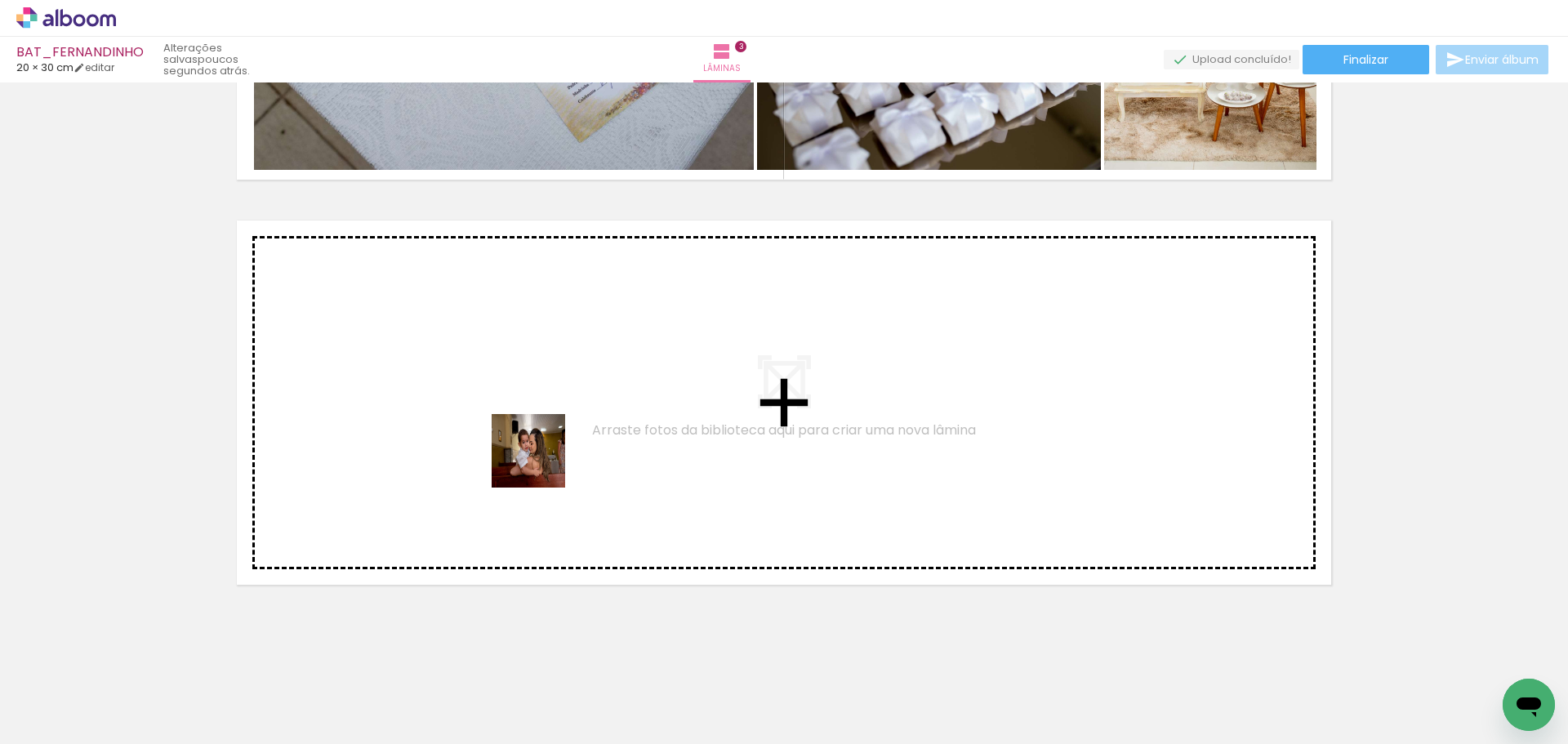
drag, startPoint x: 535, startPoint y: 697, endPoint x: 576, endPoint y: 614, distance: 92.6
click at [541, 464] on quentale-workspace at bounding box center [784, 372] width 1568 height 744
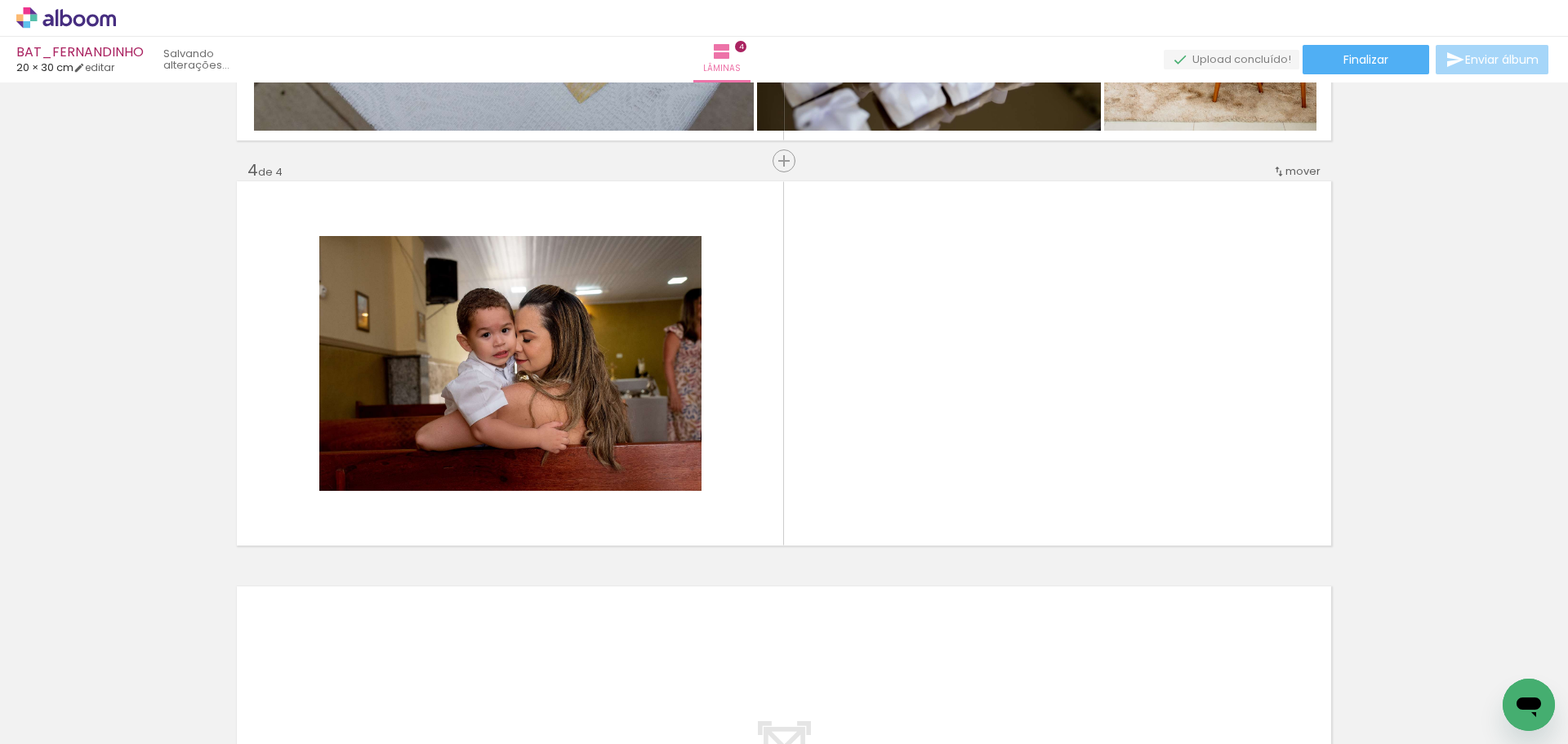
scroll to position [1165, 0]
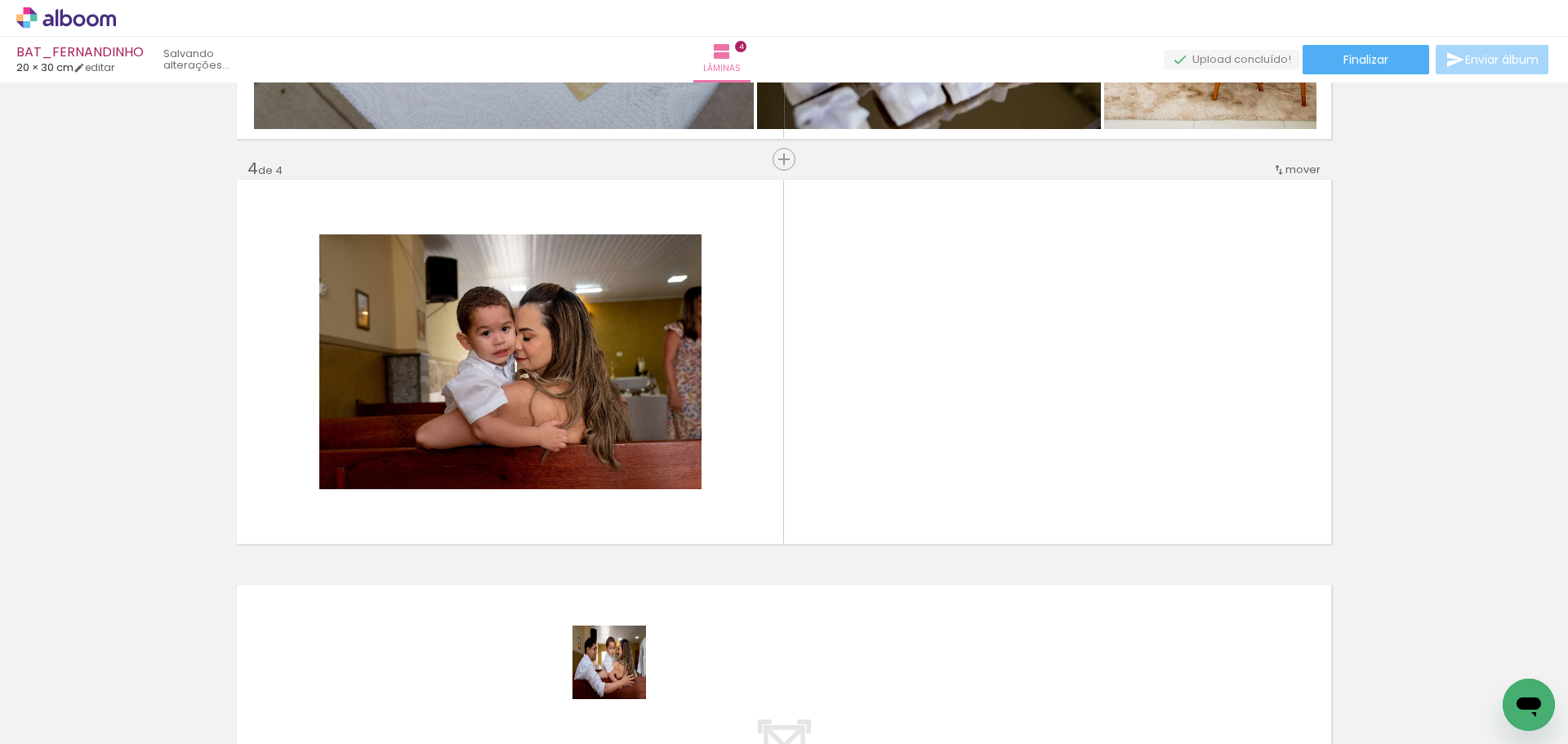
drag, startPoint x: 622, startPoint y: 674, endPoint x: 710, endPoint y: 548, distance: 153.7
click at [622, 374] on quentale-workspace at bounding box center [784, 372] width 1568 height 744
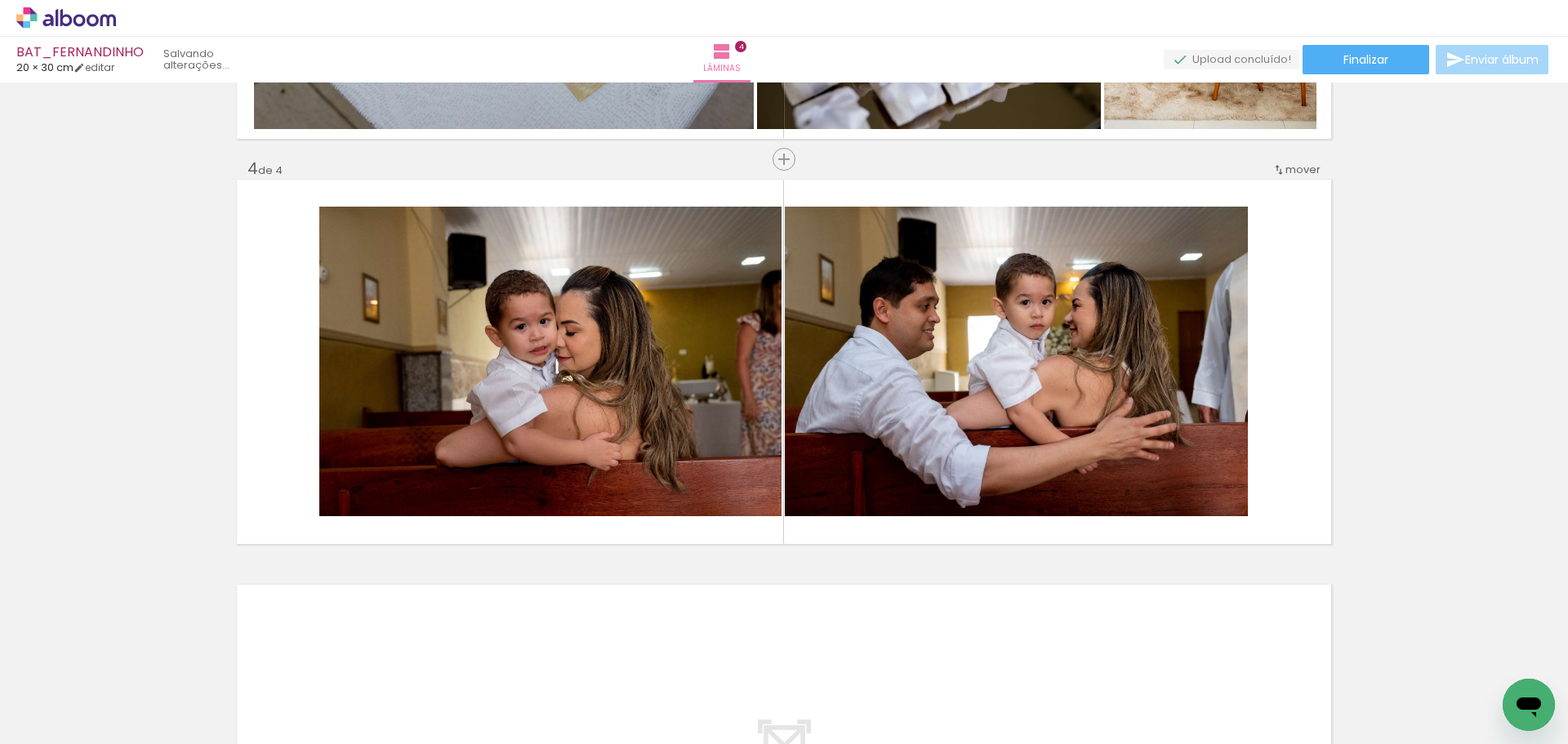
scroll to position [0, 230]
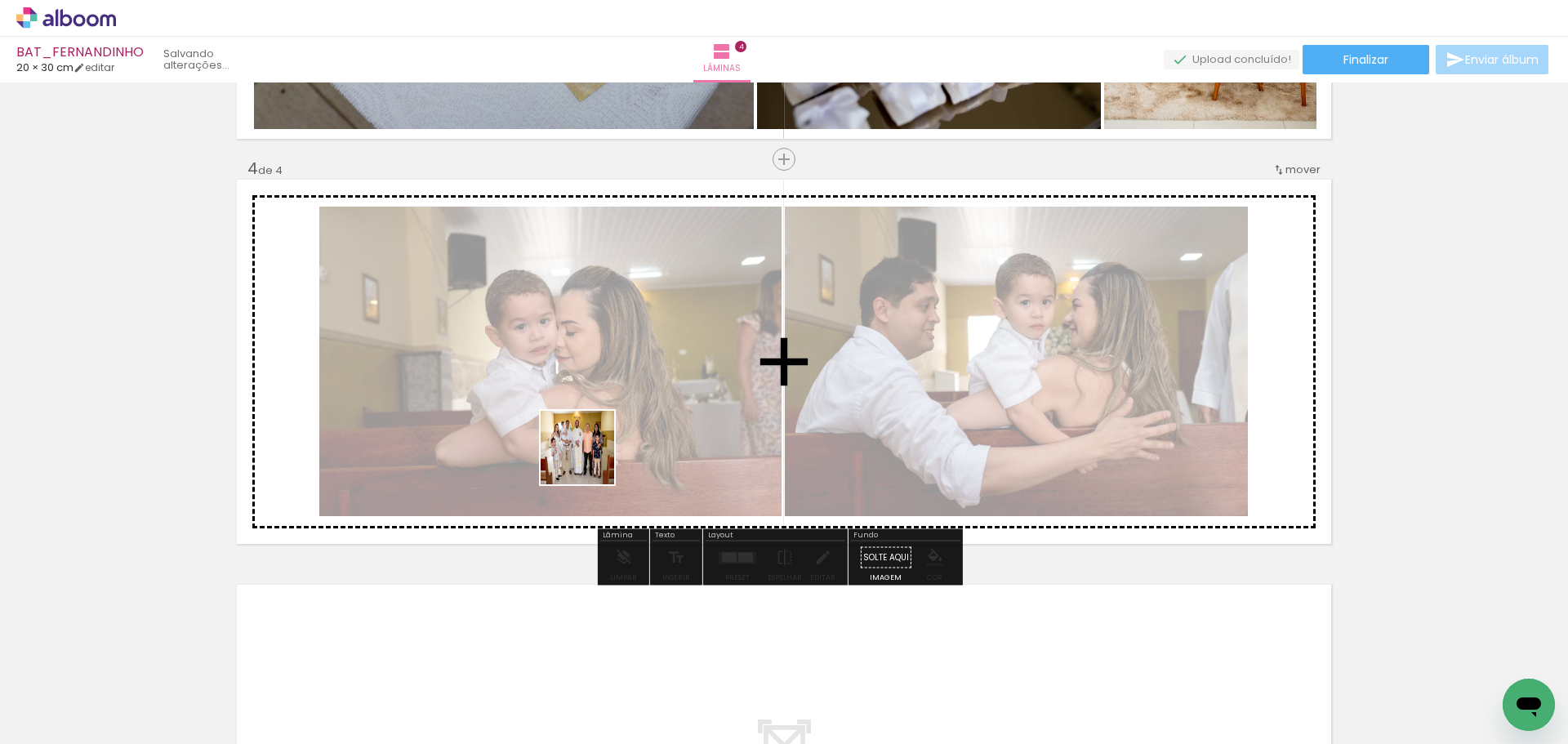
drag, startPoint x: 580, startPoint y: 689, endPoint x: 589, endPoint y: 459, distance: 230.2
click at [589, 459] on quentale-workspace at bounding box center [784, 372] width 1568 height 744
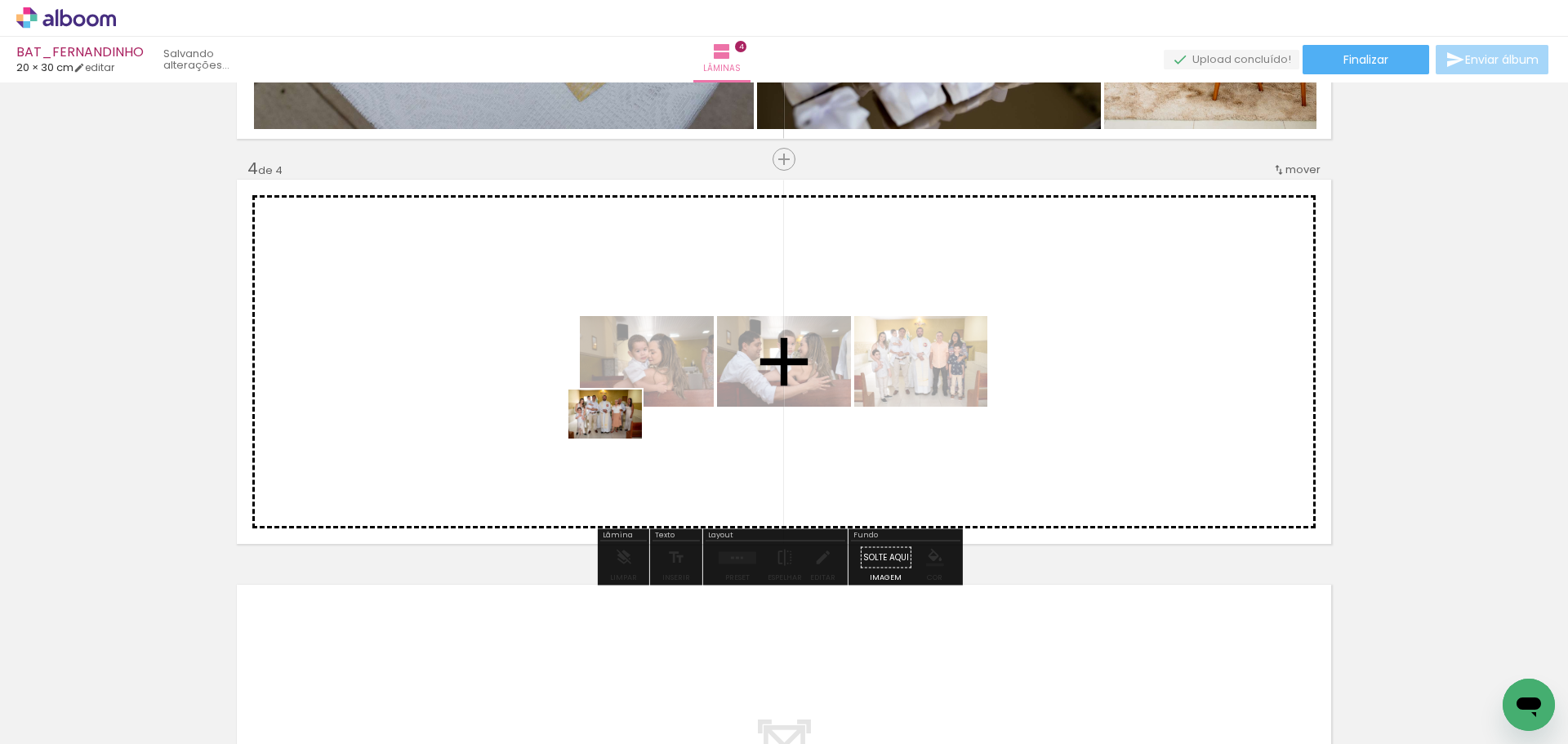
drag, startPoint x: 659, startPoint y: 691, endPoint x: 617, endPoint y: 439, distance: 255.5
click at [617, 439] on quentale-workspace at bounding box center [784, 372] width 1568 height 744
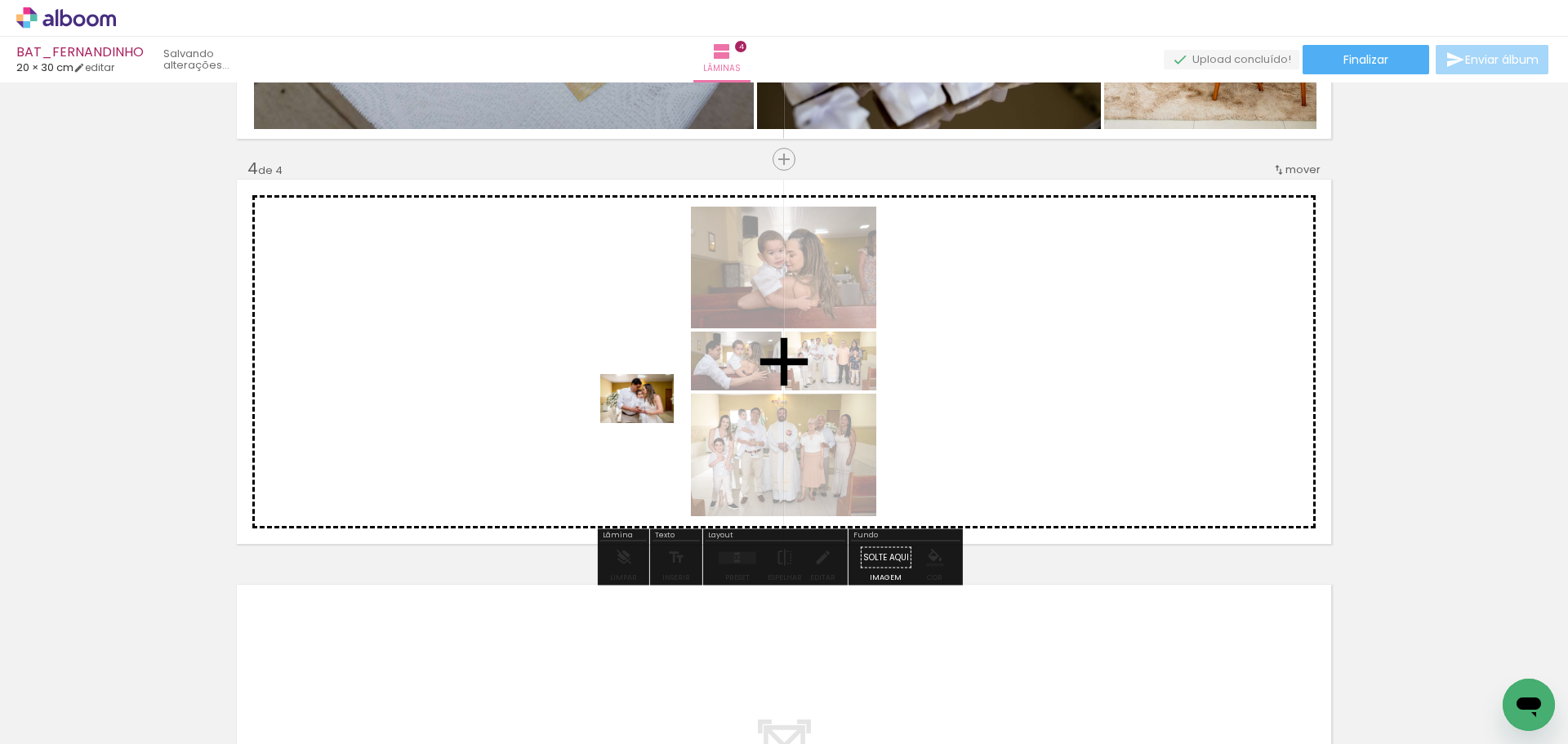
drag, startPoint x: 770, startPoint y: 694, endPoint x: 649, endPoint y: 423, distance: 296.8
click at [649, 423] on quentale-workspace at bounding box center [784, 372] width 1568 height 744
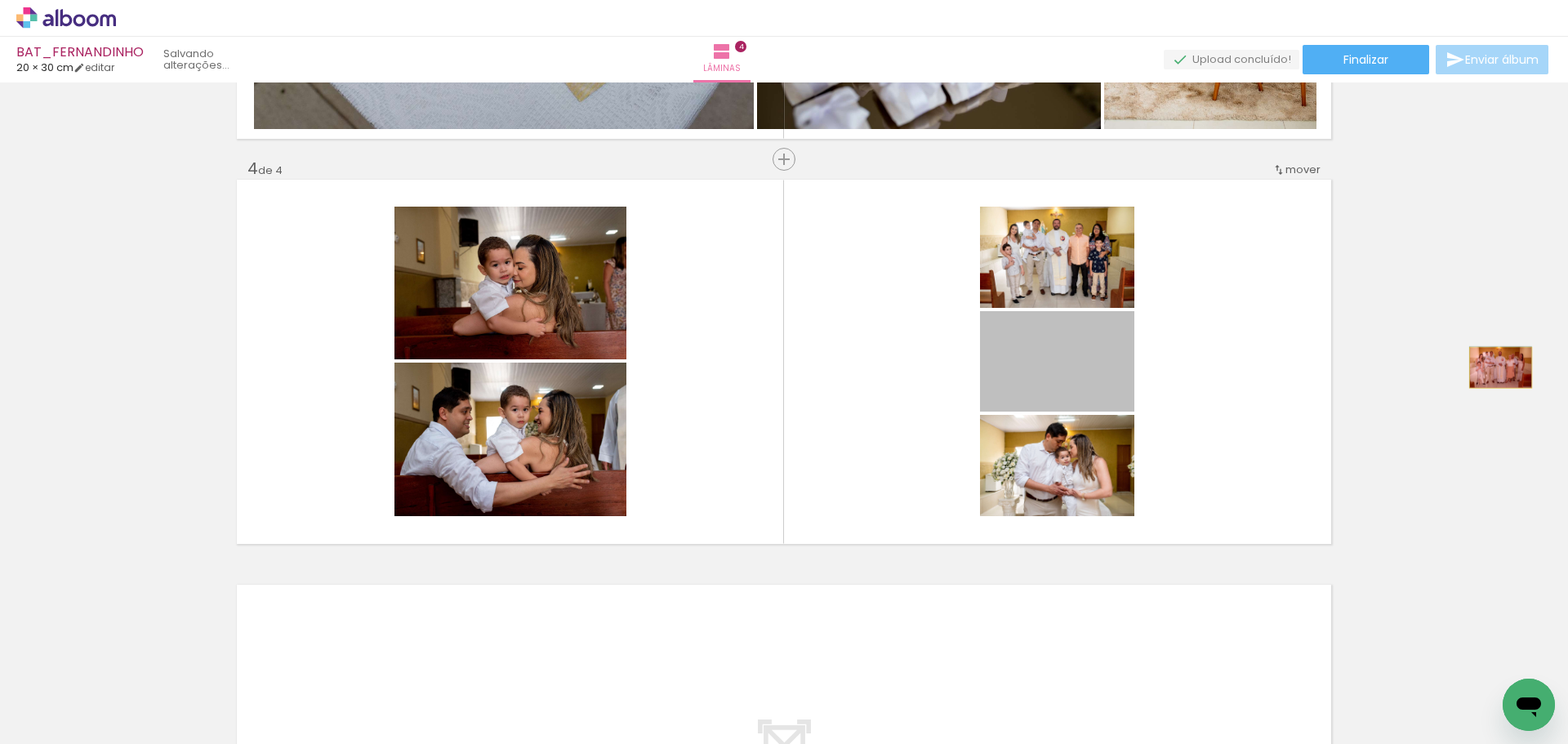
drag, startPoint x: 1079, startPoint y: 366, endPoint x: 1392, endPoint y: 372, distance: 313.1
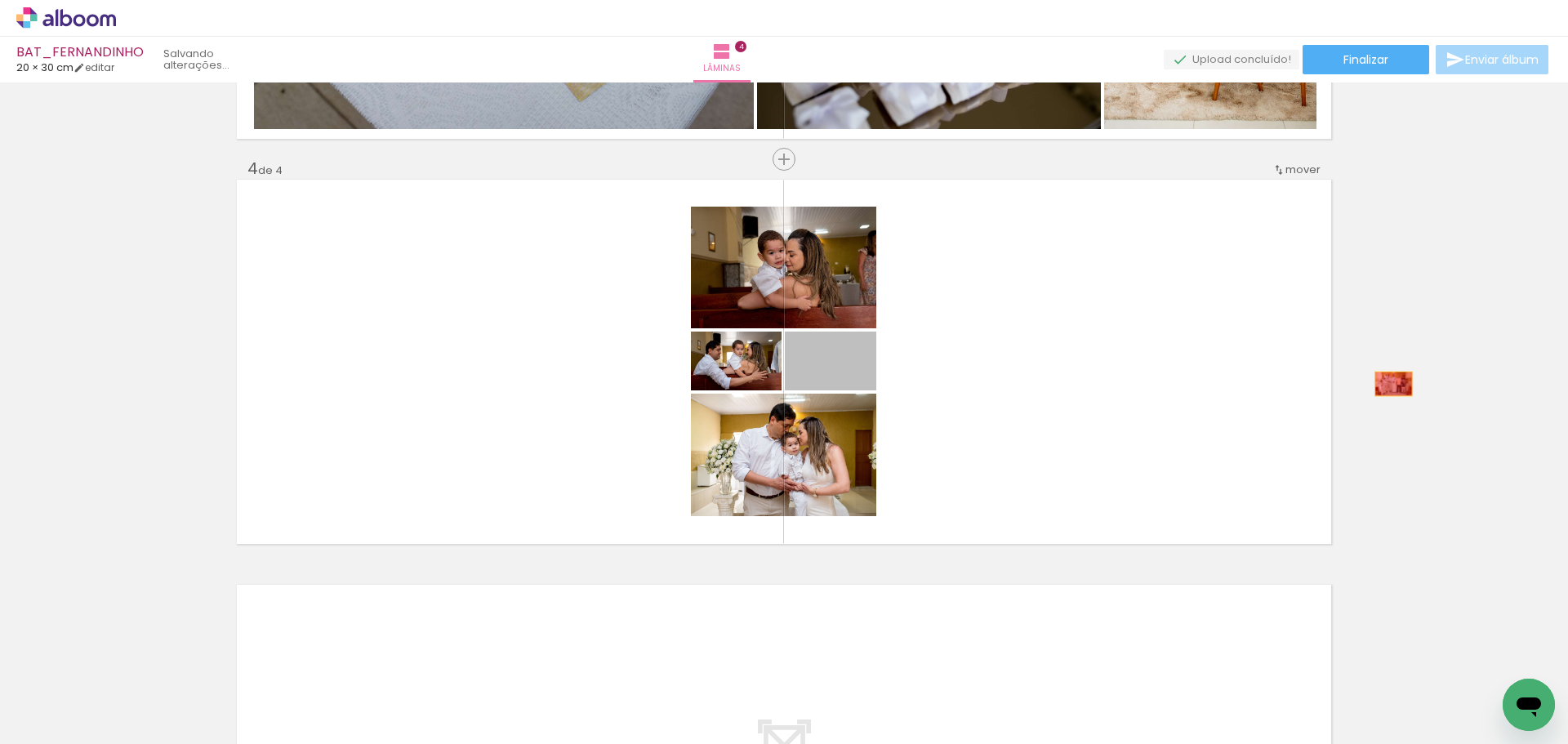
drag, startPoint x: 866, startPoint y: 371, endPoint x: 1321, endPoint y: 387, distance: 455.3
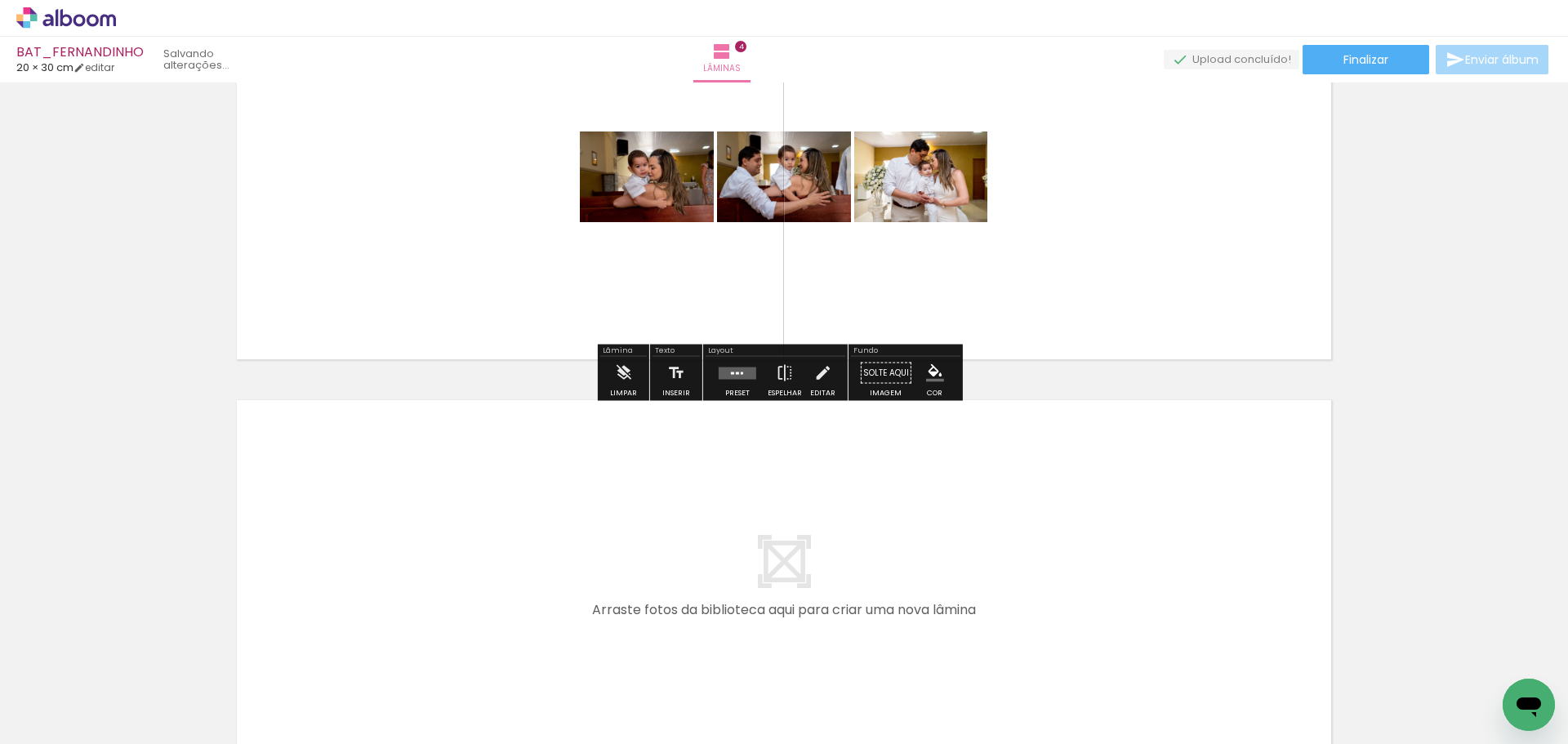
scroll to position [1355, 0]
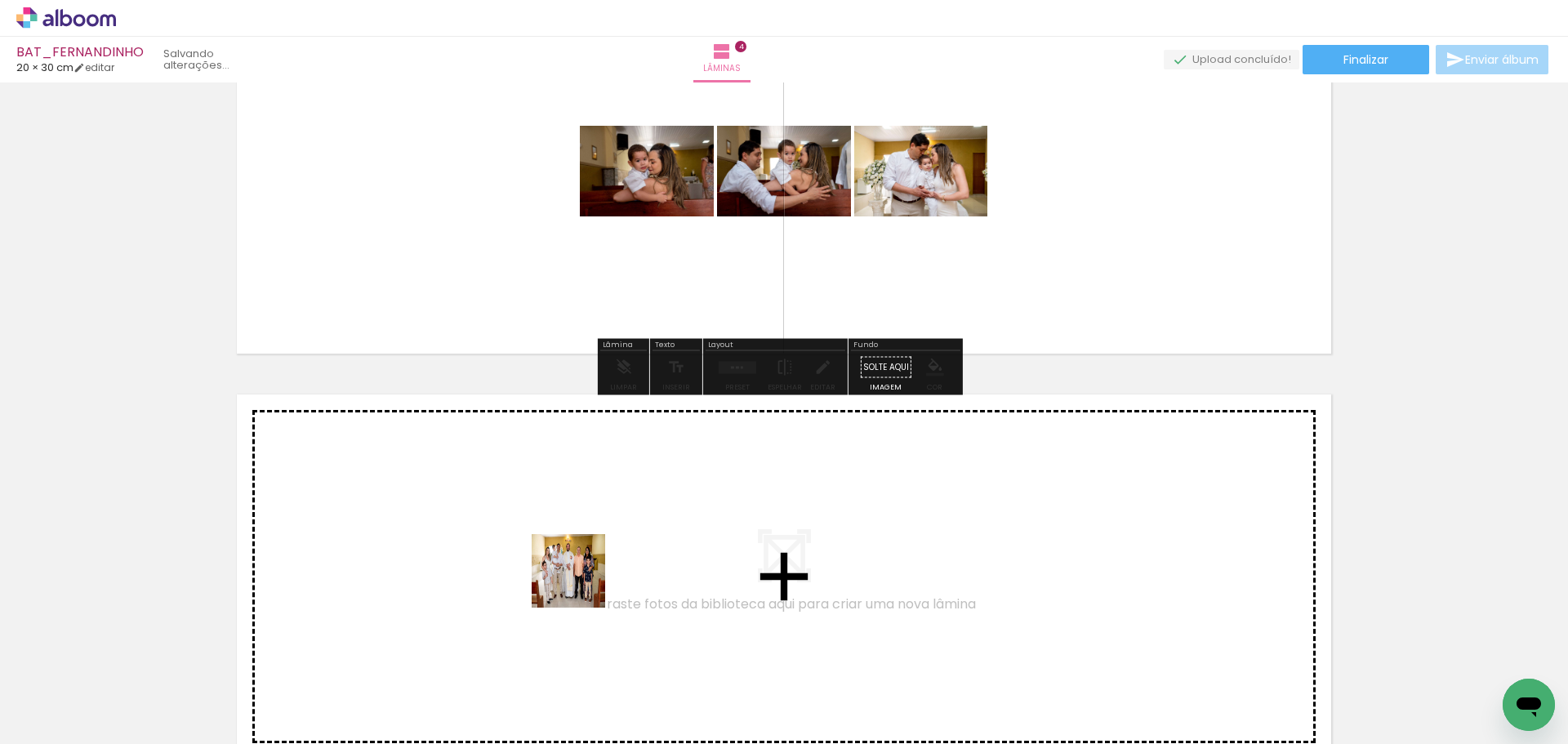
drag, startPoint x: 582, startPoint y: 654, endPoint x: 619, endPoint y: 648, distance: 37.5
click at [579, 554] on quentale-workspace at bounding box center [784, 372] width 1568 height 744
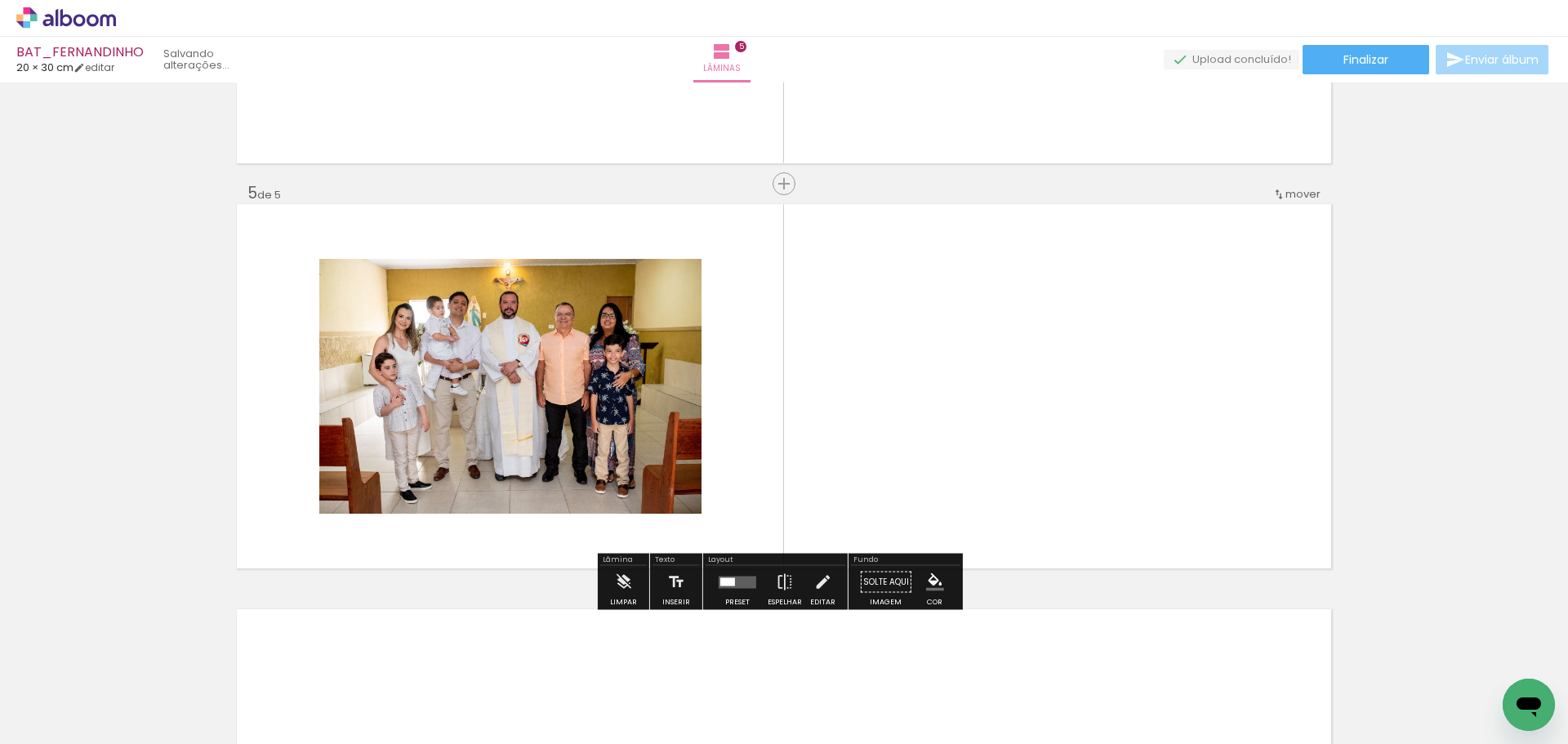
scroll to position [1570, 0]
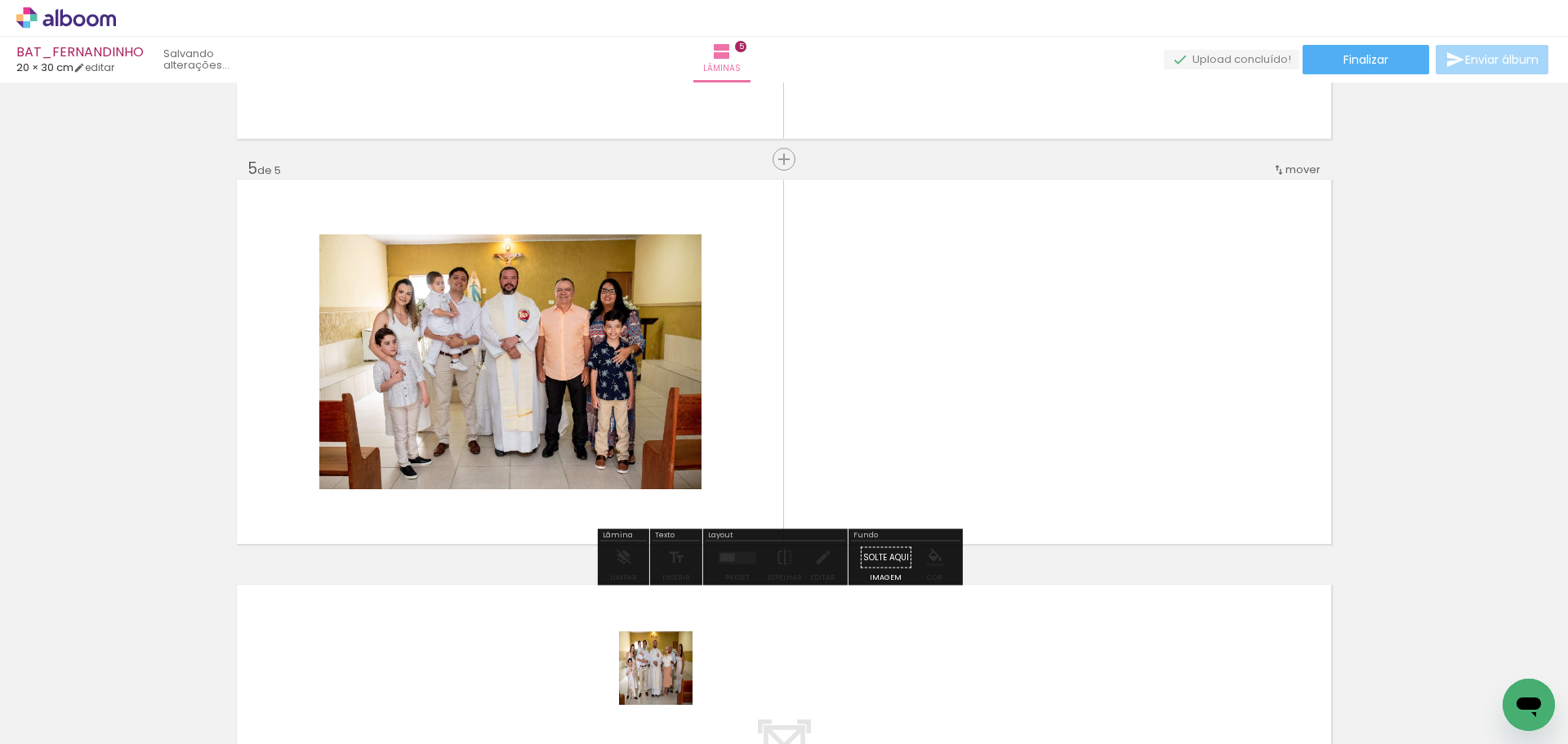
drag, startPoint x: 668, startPoint y: 680, endPoint x: 802, endPoint y: 585, distance: 164.3
click at [646, 406] on quentale-workspace at bounding box center [784, 372] width 1568 height 744
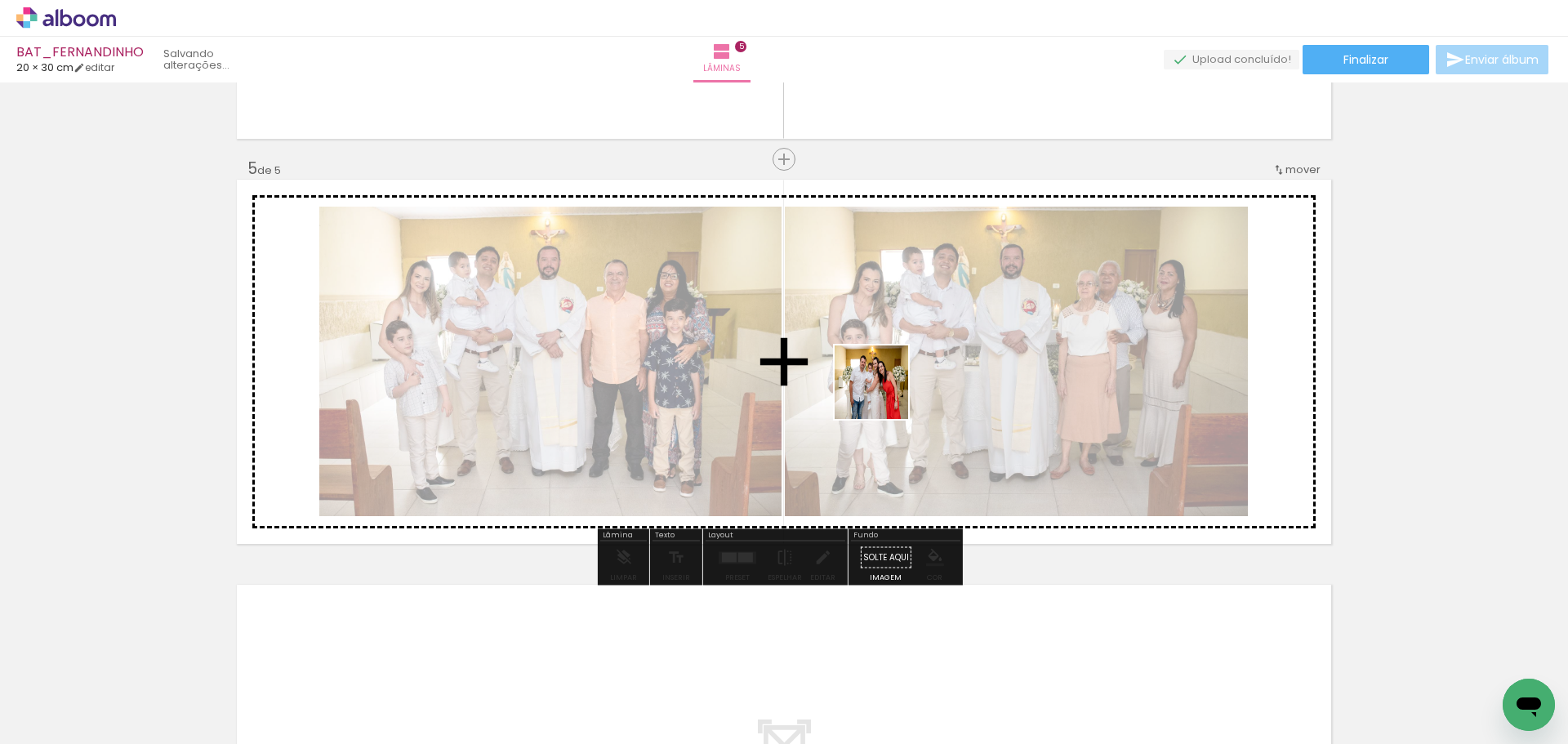
drag, startPoint x: 950, startPoint y: 700, endPoint x: 1033, endPoint y: 614, distance: 119.5
click at [891, 407] on quentale-workspace at bounding box center [784, 372] width 1568 height 744
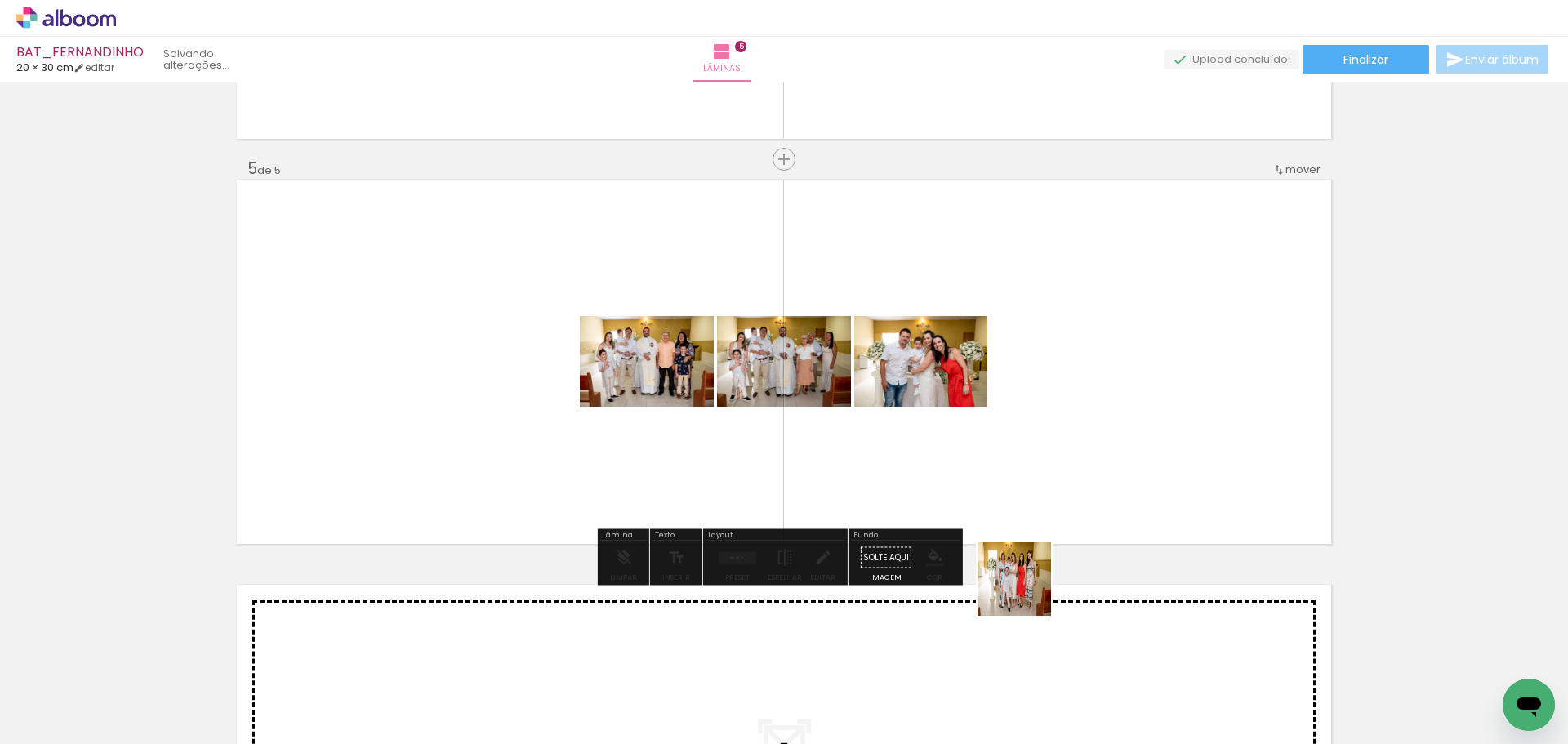
drag, startPoint x: 1039, startPoint y: 685, endPoint x: 1097, endPoint y: 627, distance: 82.0
click at [996, 399] on quentale-workspace at bounding box center [784, 372] width 1568 height 744
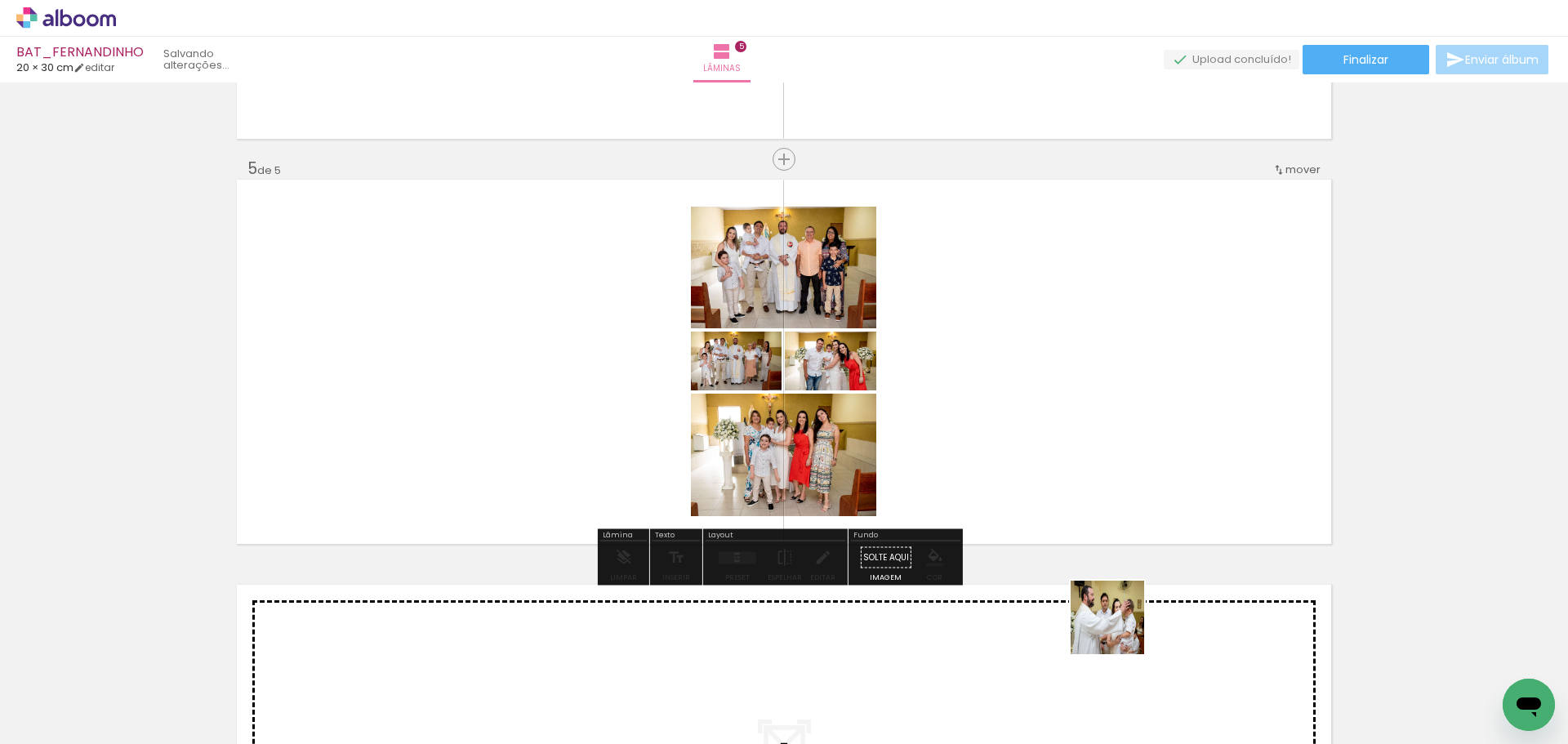
drag, startPoint x: 1126, startPoint y: 689, endPoint x: 1190, endPoint y: 667, distance: 67.7
click at [1077, 407] on quentale-workspace at bounding box center [784, 372] width 1568 height 744
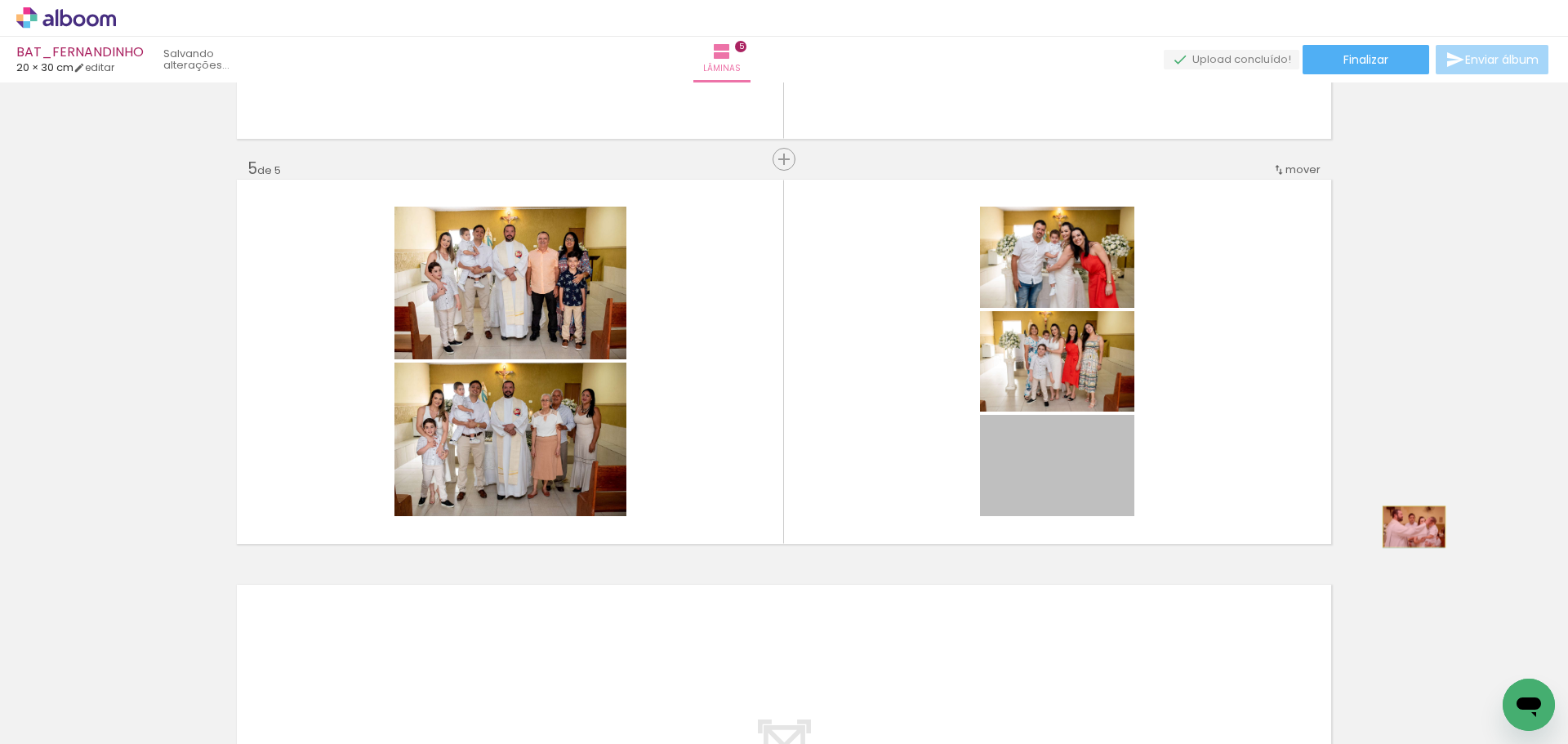
drag, startPoint x: 1070, startPoint y: 488, endPoint x: 1403, endPoint y: 530, distance: 335.6
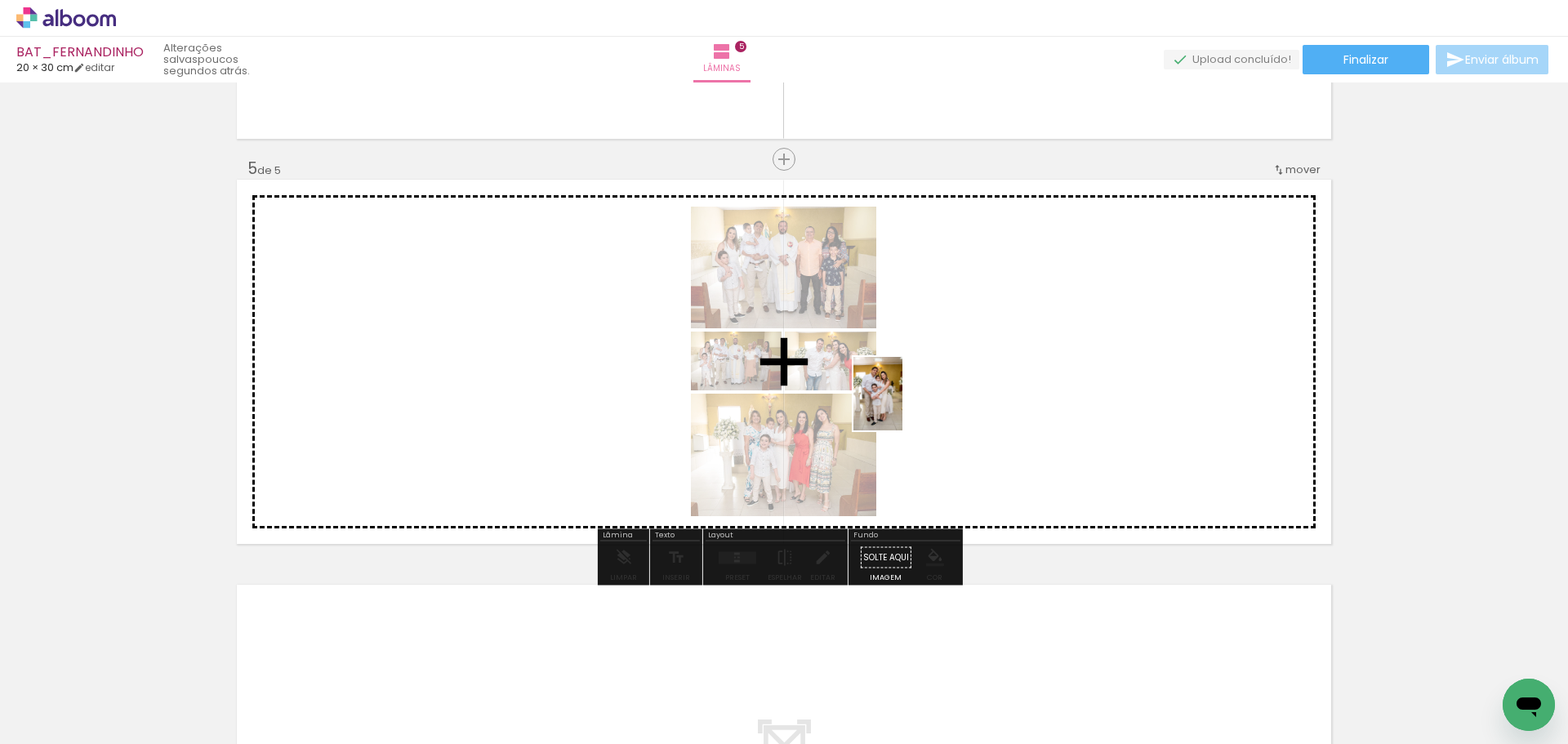
drag, startPoint x: 849, startPoint y: 691, endPoint x: 903, endPoint y: 406, distance: 290.1
click at [903, 406] on quentale-workspace at bounding box center [784, 372] width 1568 height 744
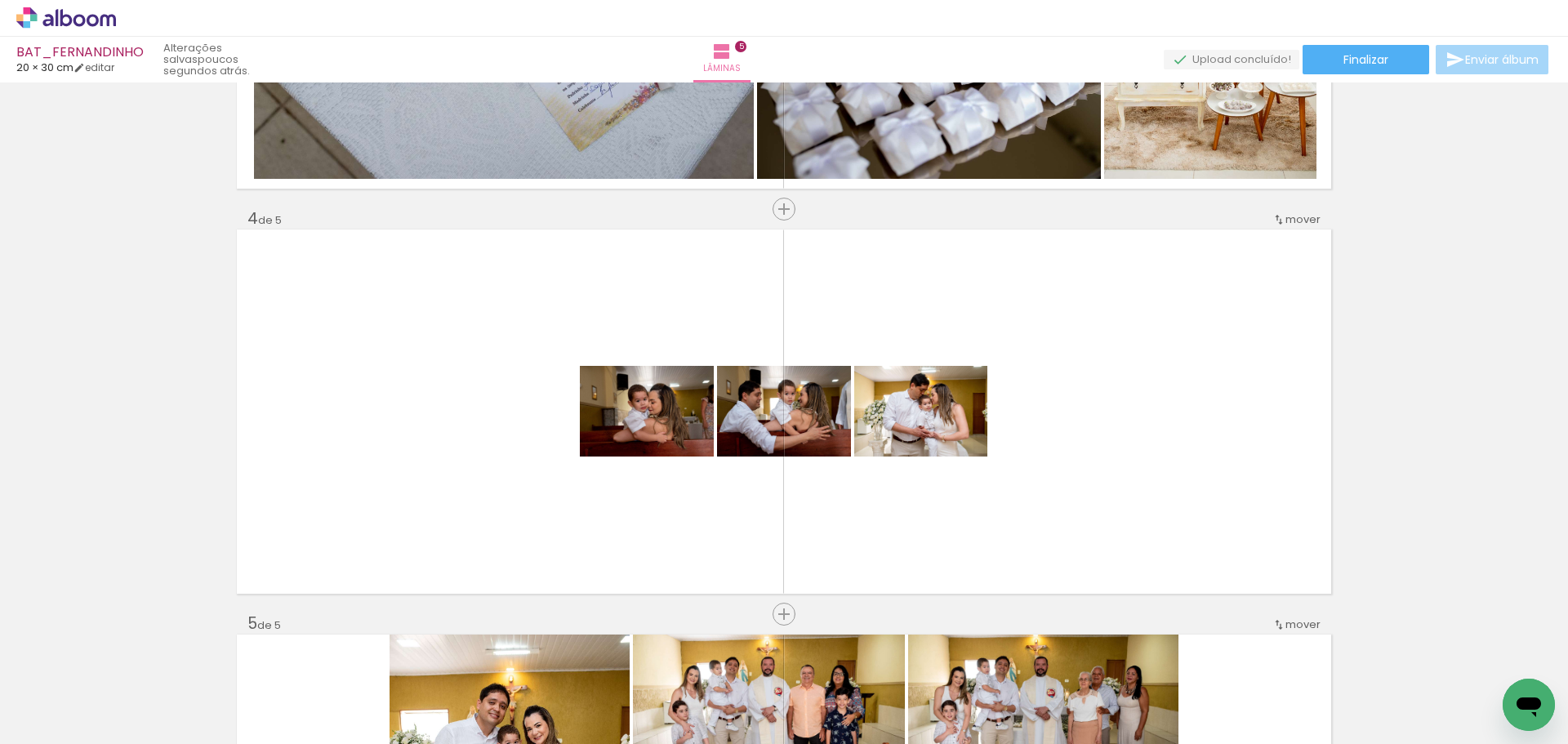
scroll to position [1108, 0]
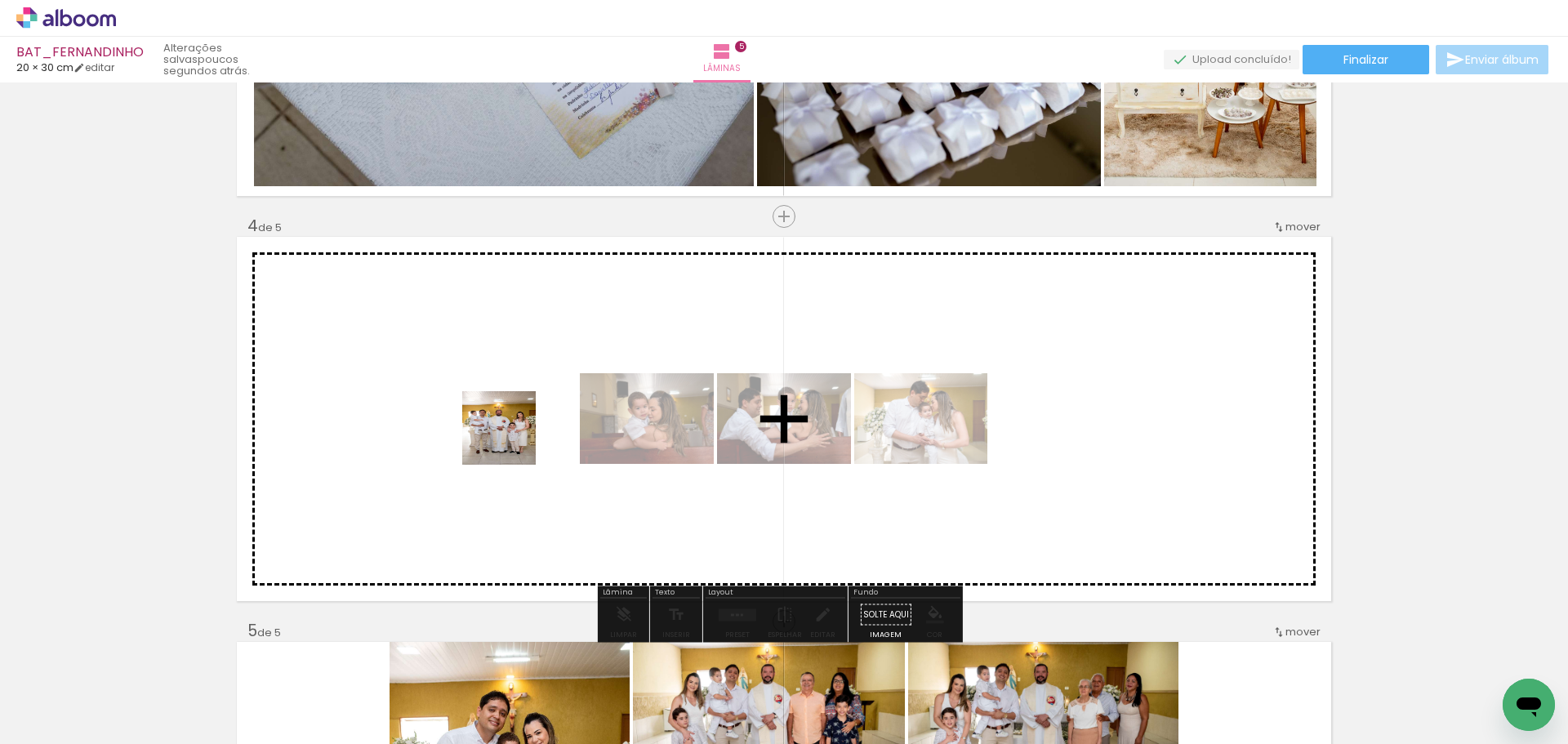
drag, startPoint x: 502, startPoint y: 551, endPoint x: 511, endPoint y: 440, distance: 111.4
click at [511, 440] on quentale-workspace at bounding box center [784, 372] width 1568 height 744
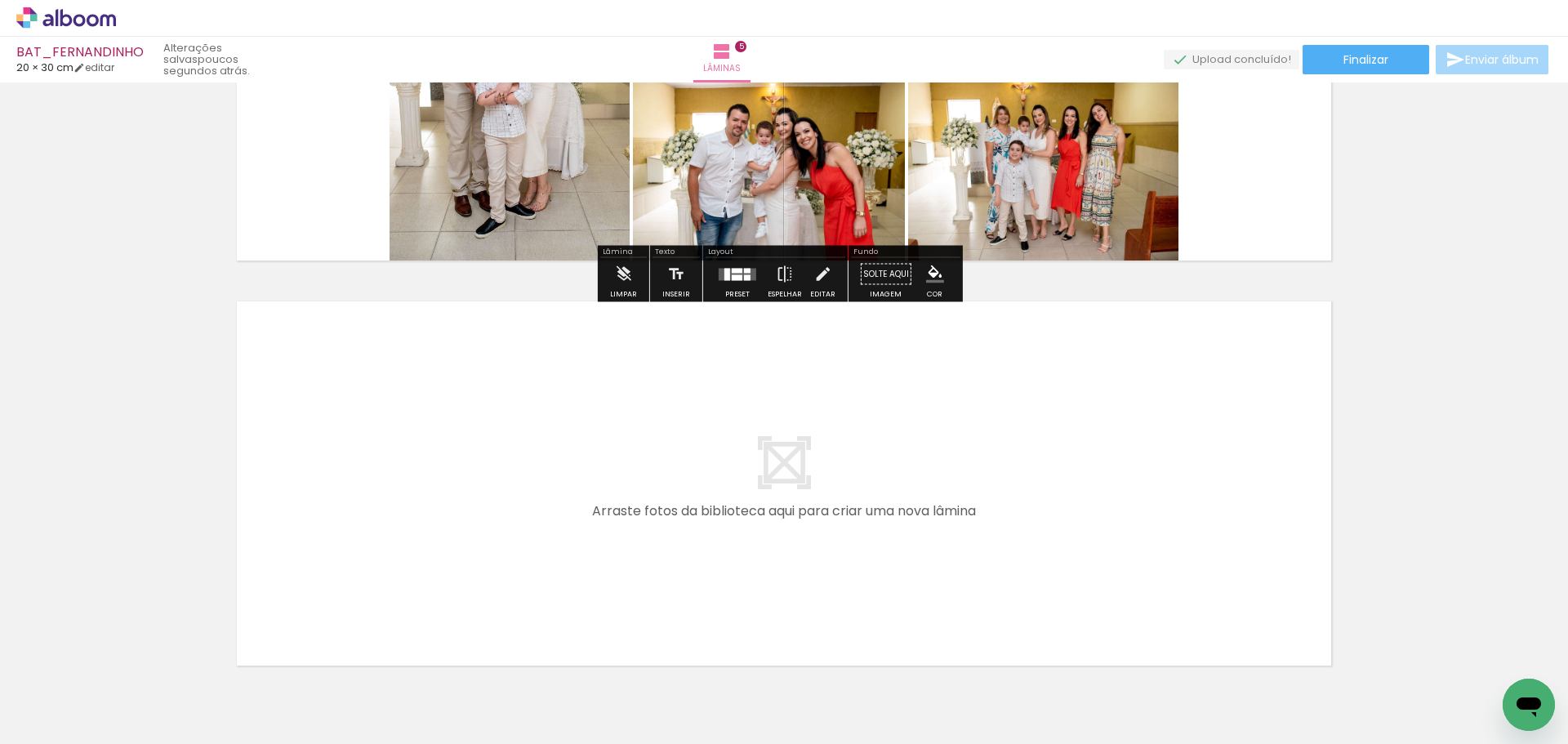
scroll to position [1869, 0]
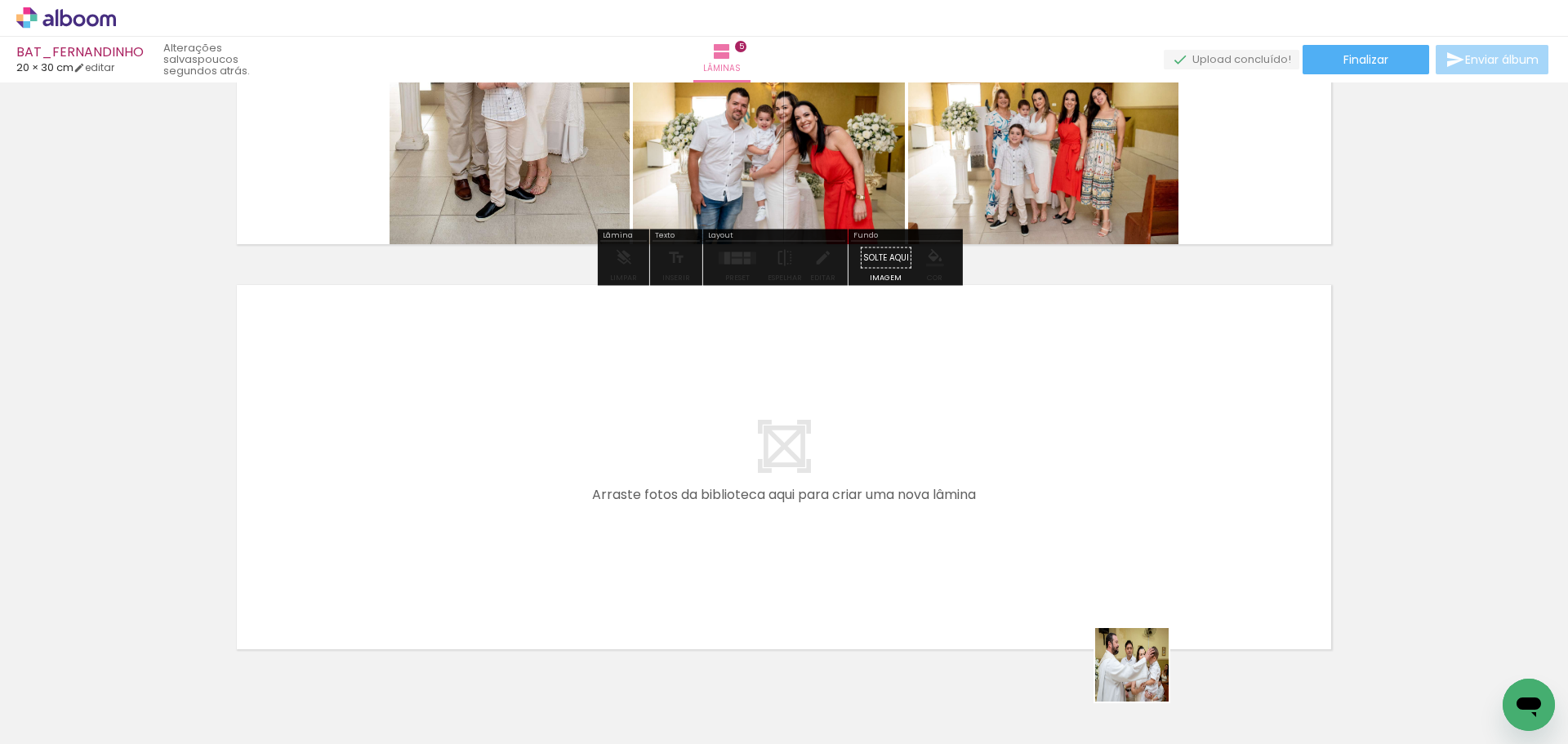
drag, startPoint x: 1144, startPoint y: 677, endPoint x: 1218, endPoint y: 688, distance: 74.8
click at [1062, 491] on quentale-workspace at bounding box center [784, 372] width 1568 height 744
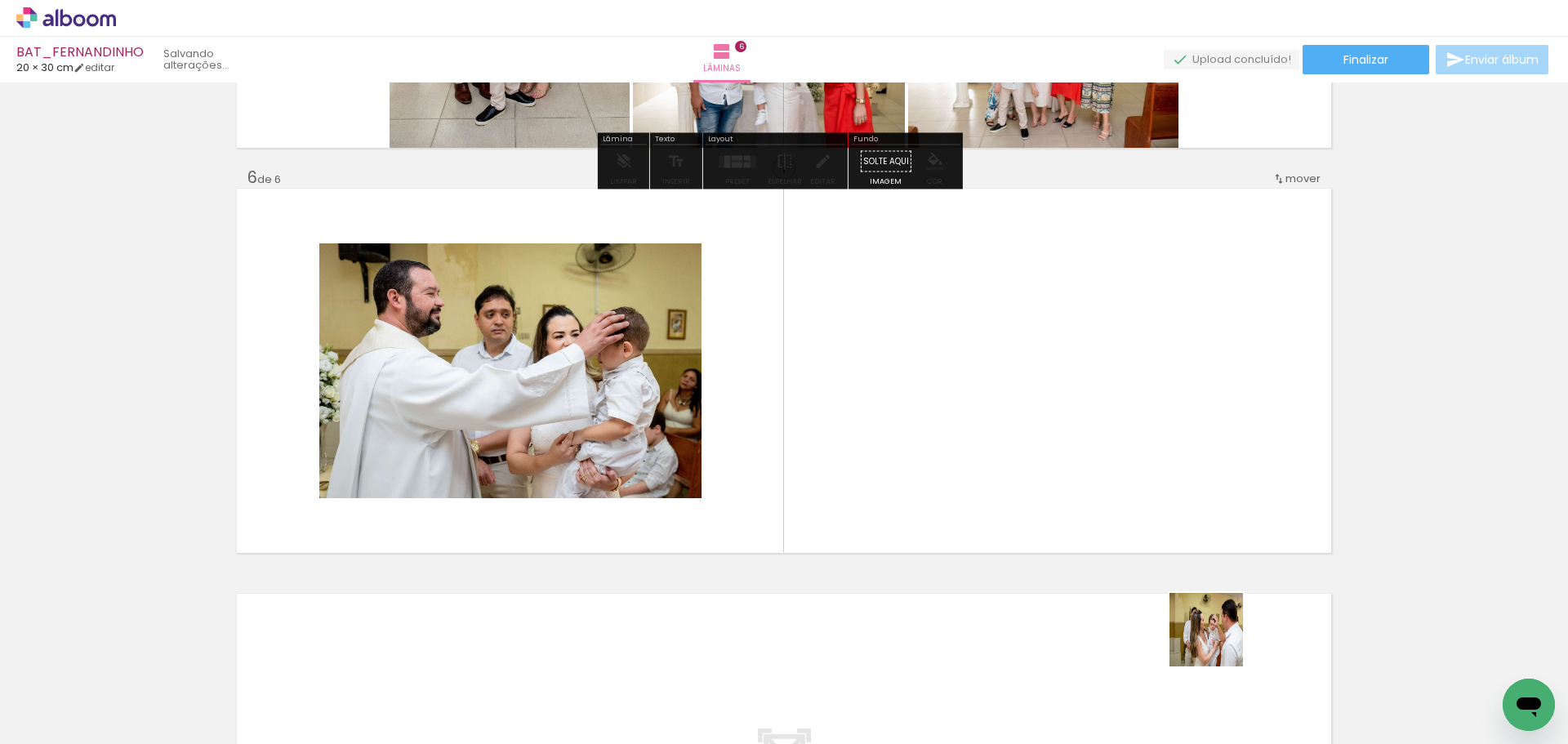
scroll to position [1974, 0]
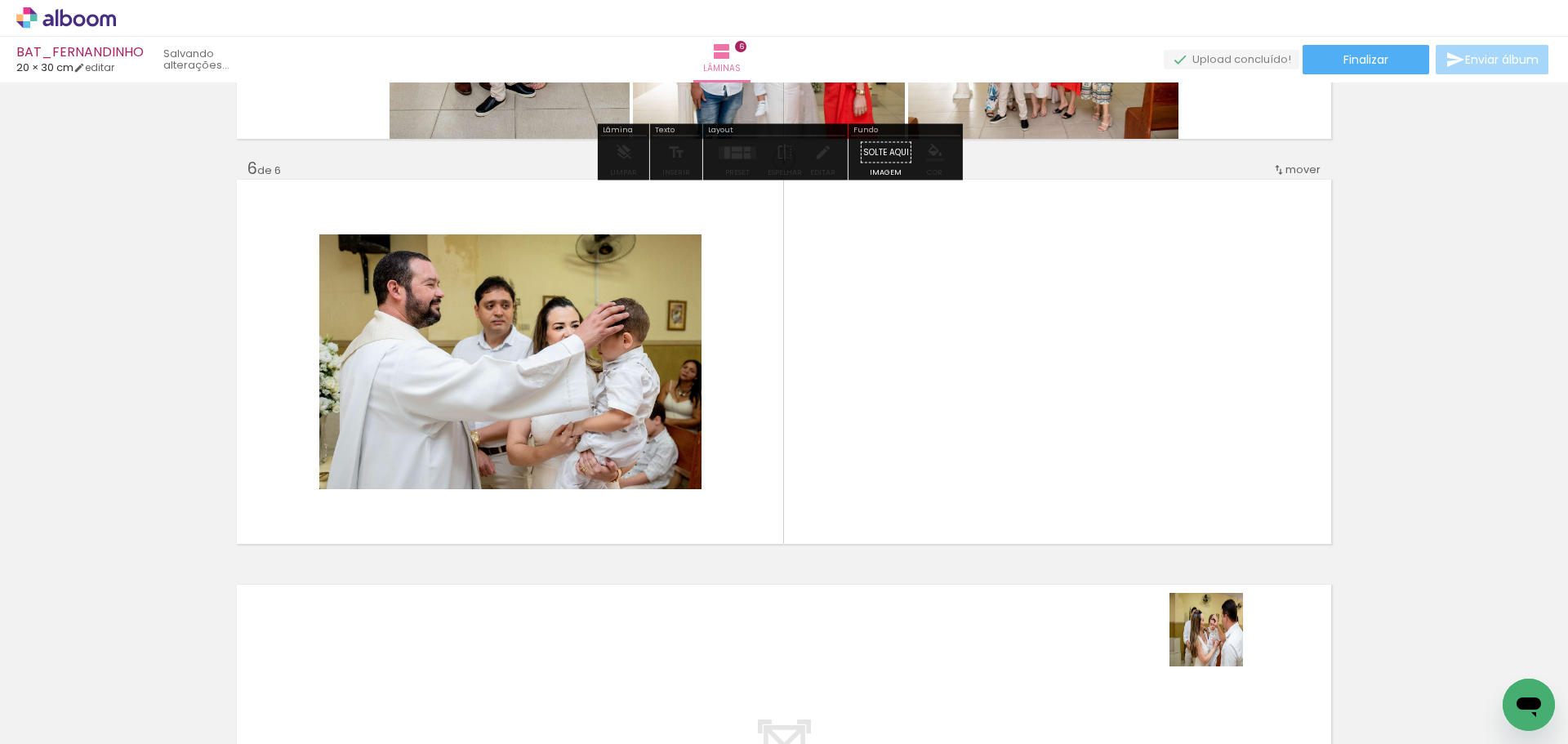
drag, startPoint x: 1219, startPoint y: 641, endPoint x: 1315, endPoint y: 654, distance: 96.9
click at [1140, 447] on quentale-workspace at bounding box center [784, 372] width 1568 height 744
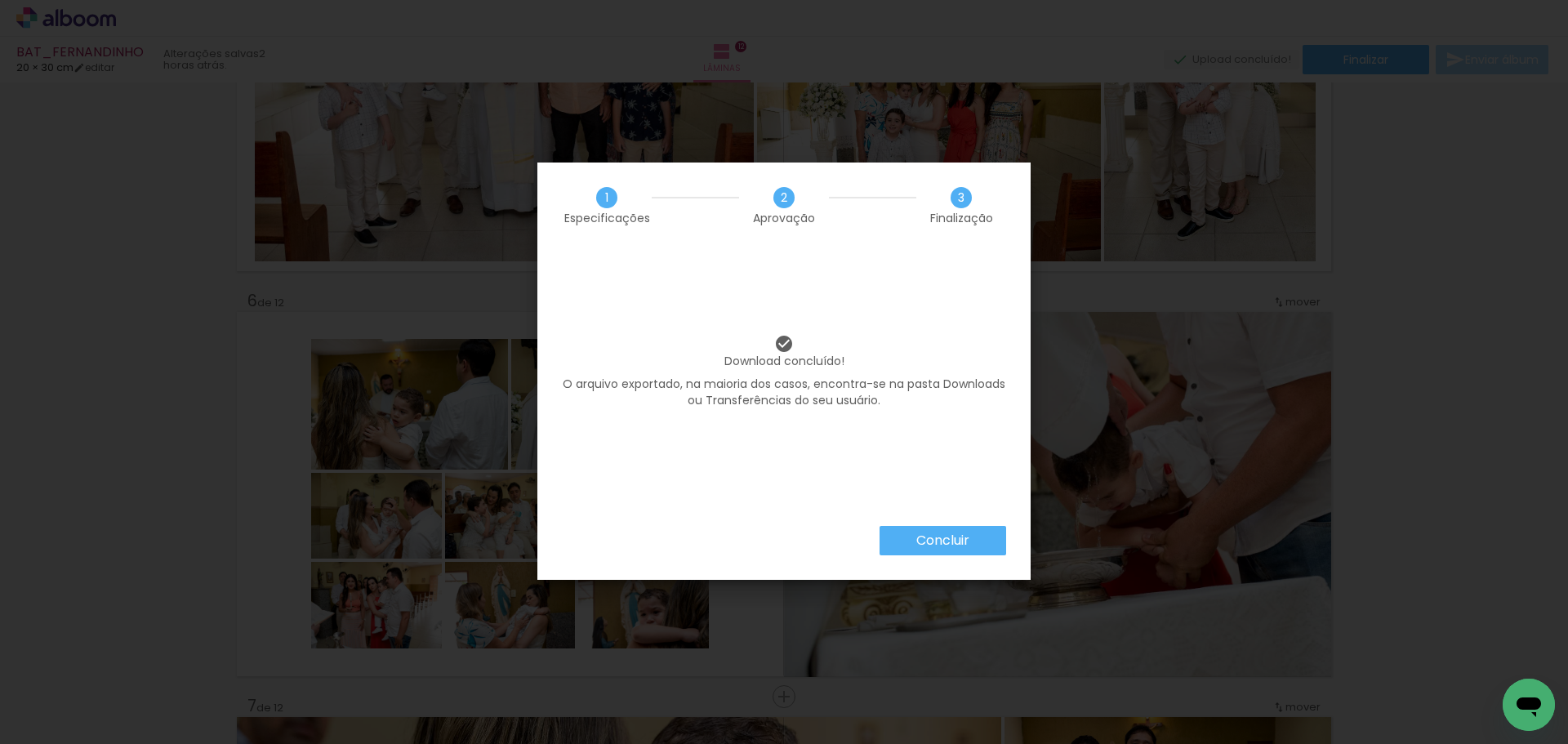
scroll to position [0, 4060]
click at [951, 560] on div "Concluir" at bounding box center [784, 553] width 494 height 54
click at [0, 0] on slot "Concluir" at bounding box center [0, 0] width 0 height 0
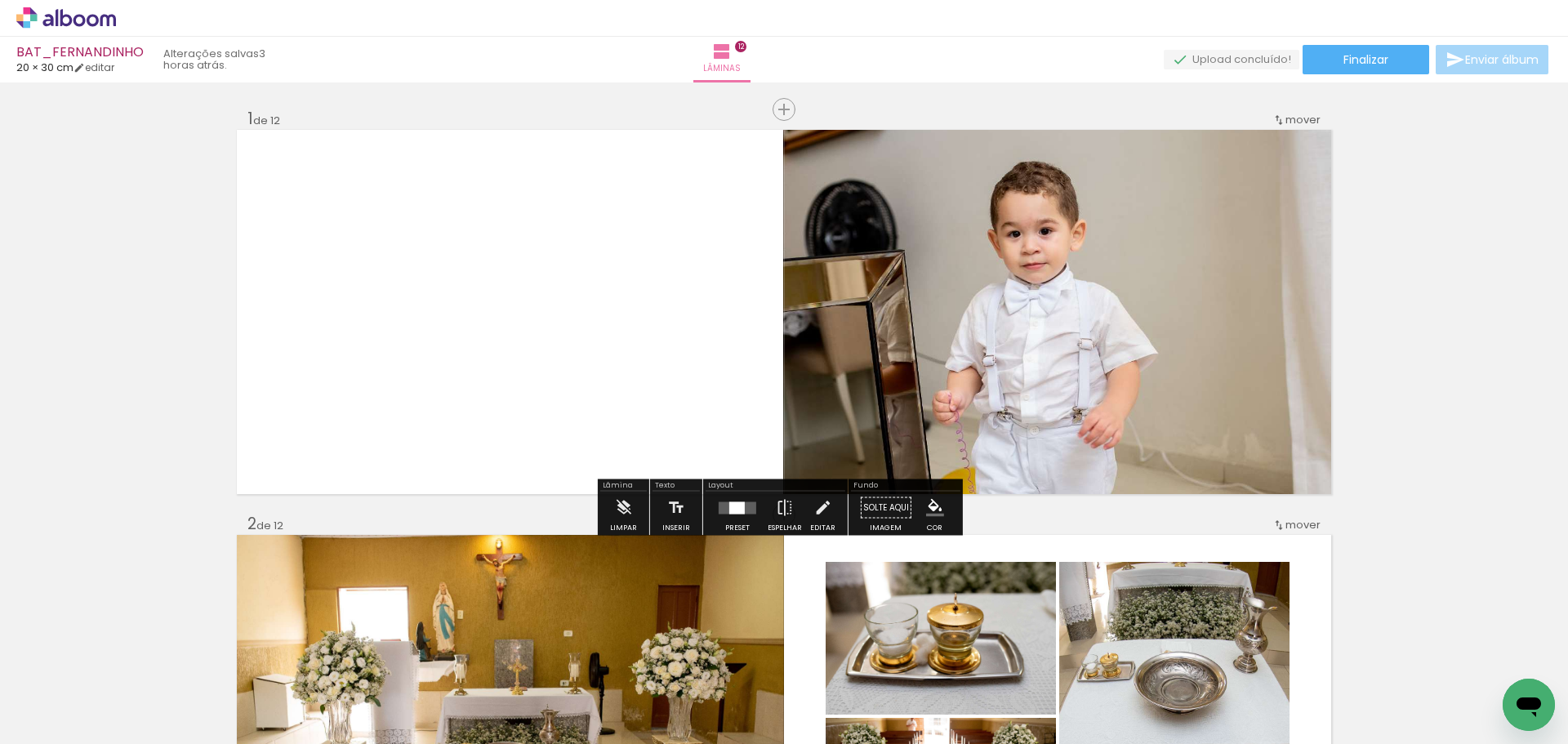
scroll to position [0, 4060]
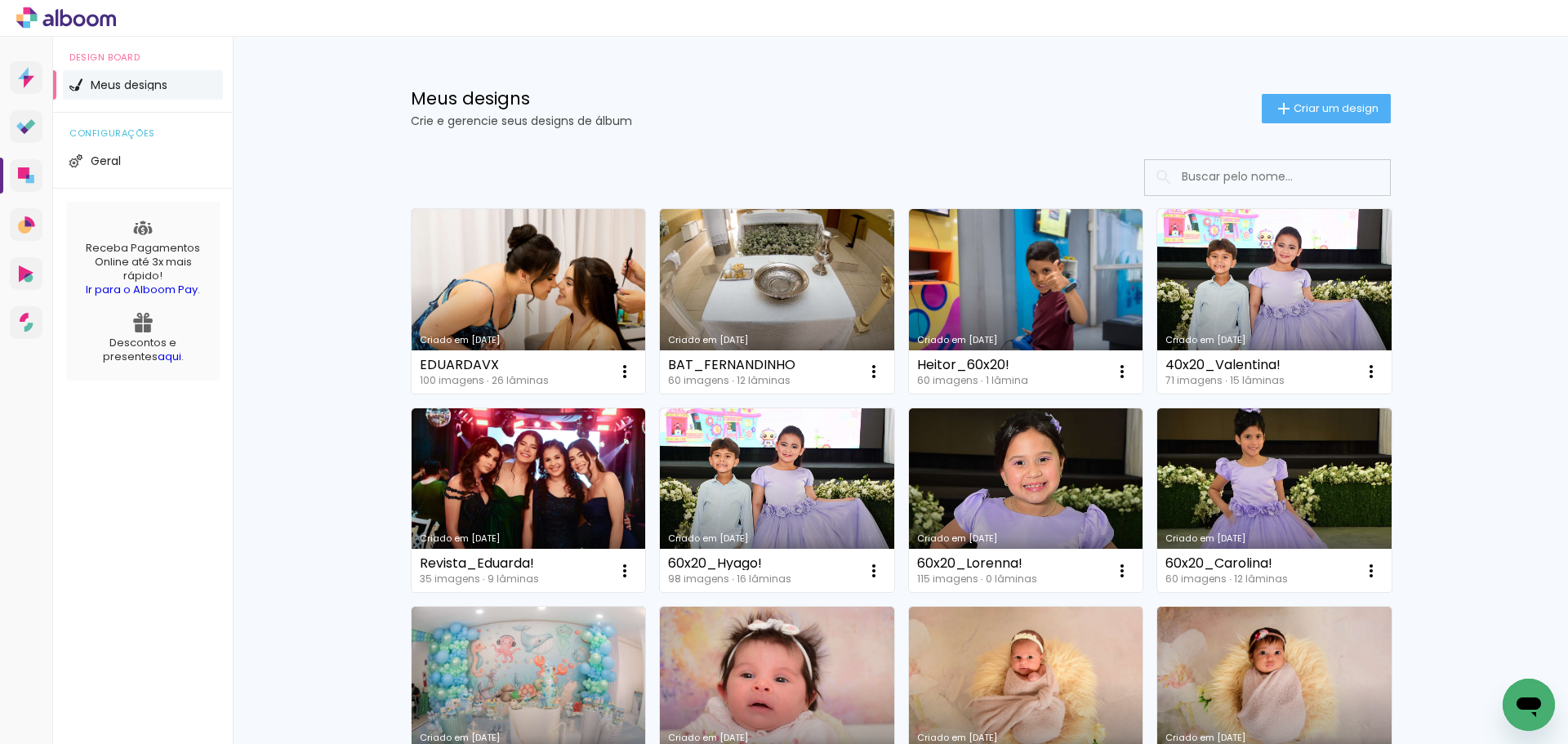
click at [456, 291] on link "Criado em [DATE]" at bounding box center [528, 301] width 234 height 184
